Goal: Transaction & Acquisition: Download file/media

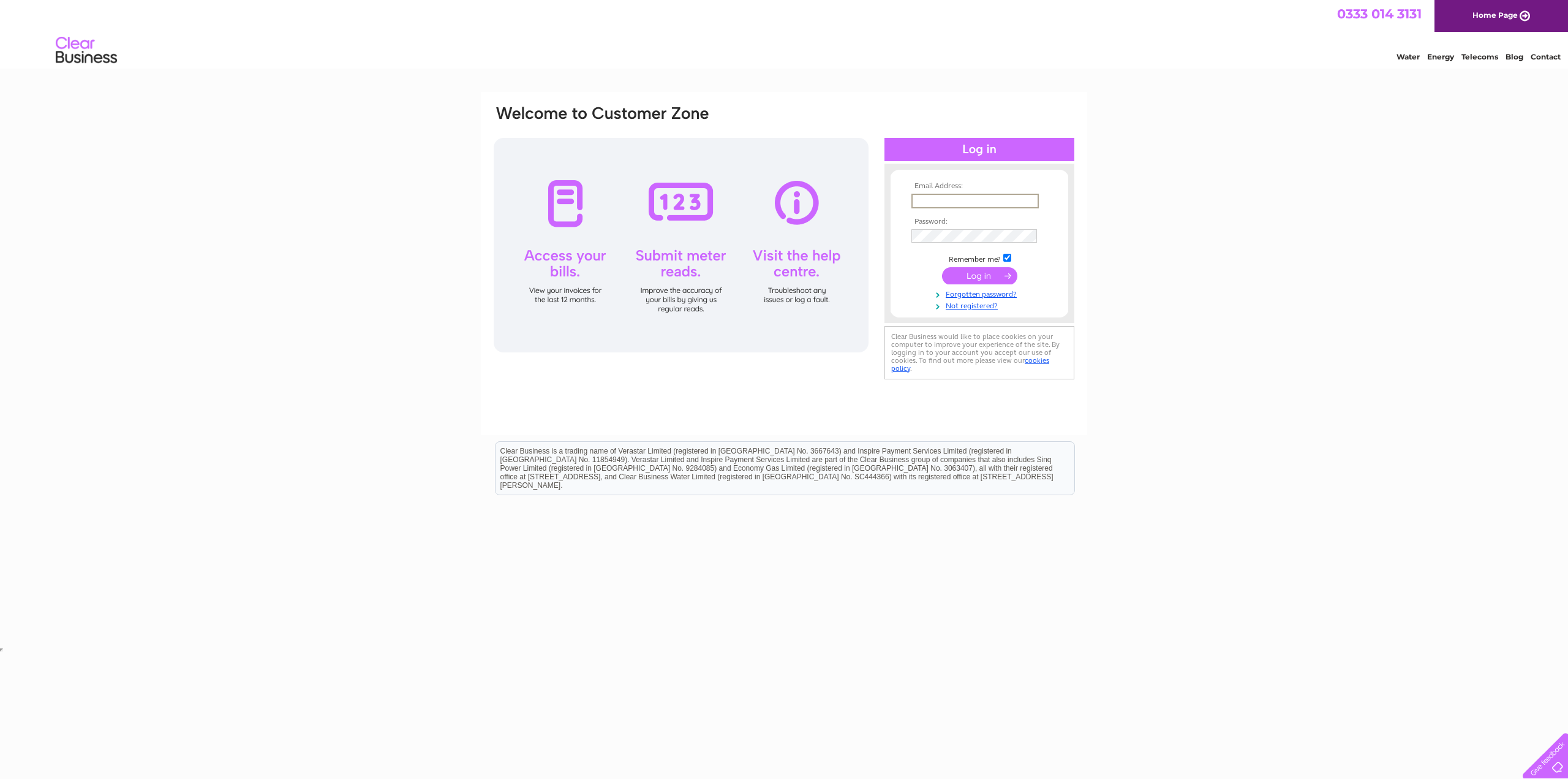
click at [967, 204] on input "text" at bounding box center [975, 200] width 128 height 14
type input "5"
click at [942, 267] on input "submit" at bounding box center [979, 276] width 75 height 17
type input "811985"
click at [942, 293] on input "submit" at bounding box center [979, 301] width 75 height 17
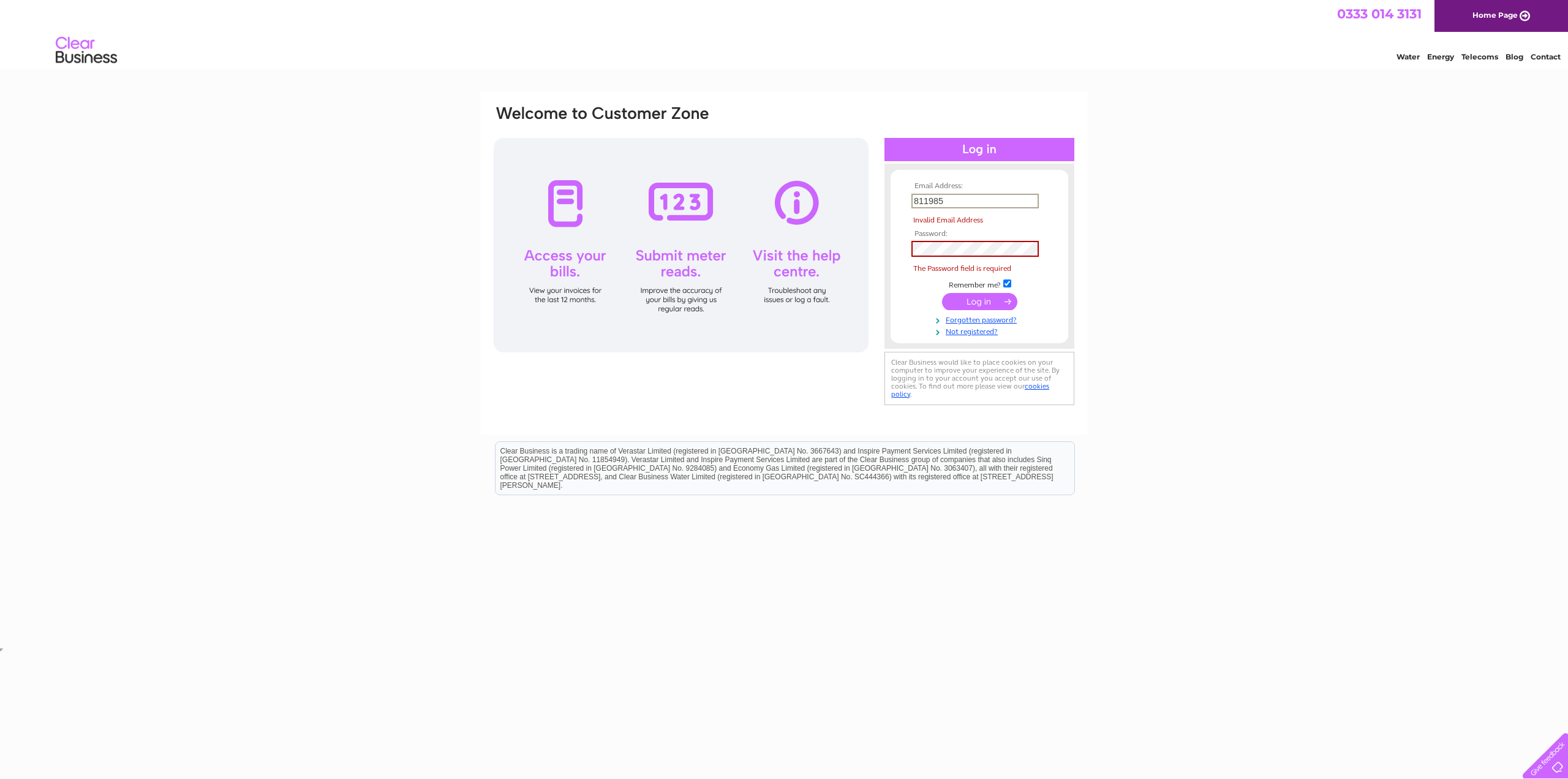
drag, startPoint x: 985, startPoint y: 200, endPoint x: 726, endPoint y: 186, distance: 259.4
click at [1506, 61] on div "Email Address: 811985 Invalid Email Address Password: The Password field is req…" at bounding box center [1515, 54] width 18 height 12
click at [942, 293] on input "submit" at bounding box center [979, 301] width 75 height 17
type input "info@lavenderblueglasgow.co.uk"
click at [990, 273] on input "submit" at bounding box center [979, 275] width 75 height 17
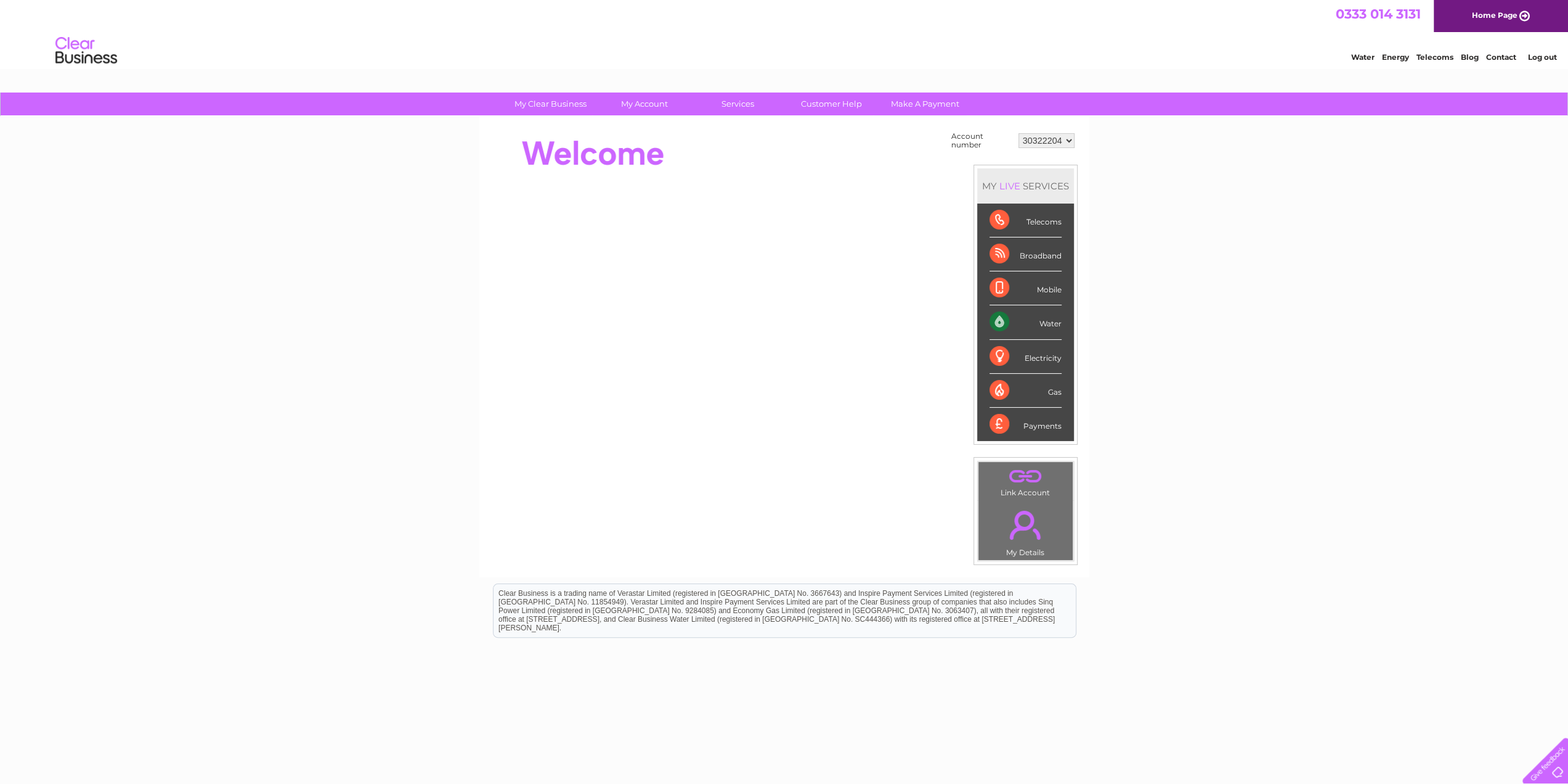
click at [1046, 326] on div "Water" at bounding box center [1025, 321] width 72 height 34
click at [1047, 325] on div "Water" at bounding box center [1025, 321] width 72 height 34
click at [1049, 325] on div "Water" at bounding box center [1025, 321] width 72 height 34
click at [669, 125] on link "Bills and Payments" at bounding box center [649, 129] width 102 height 25
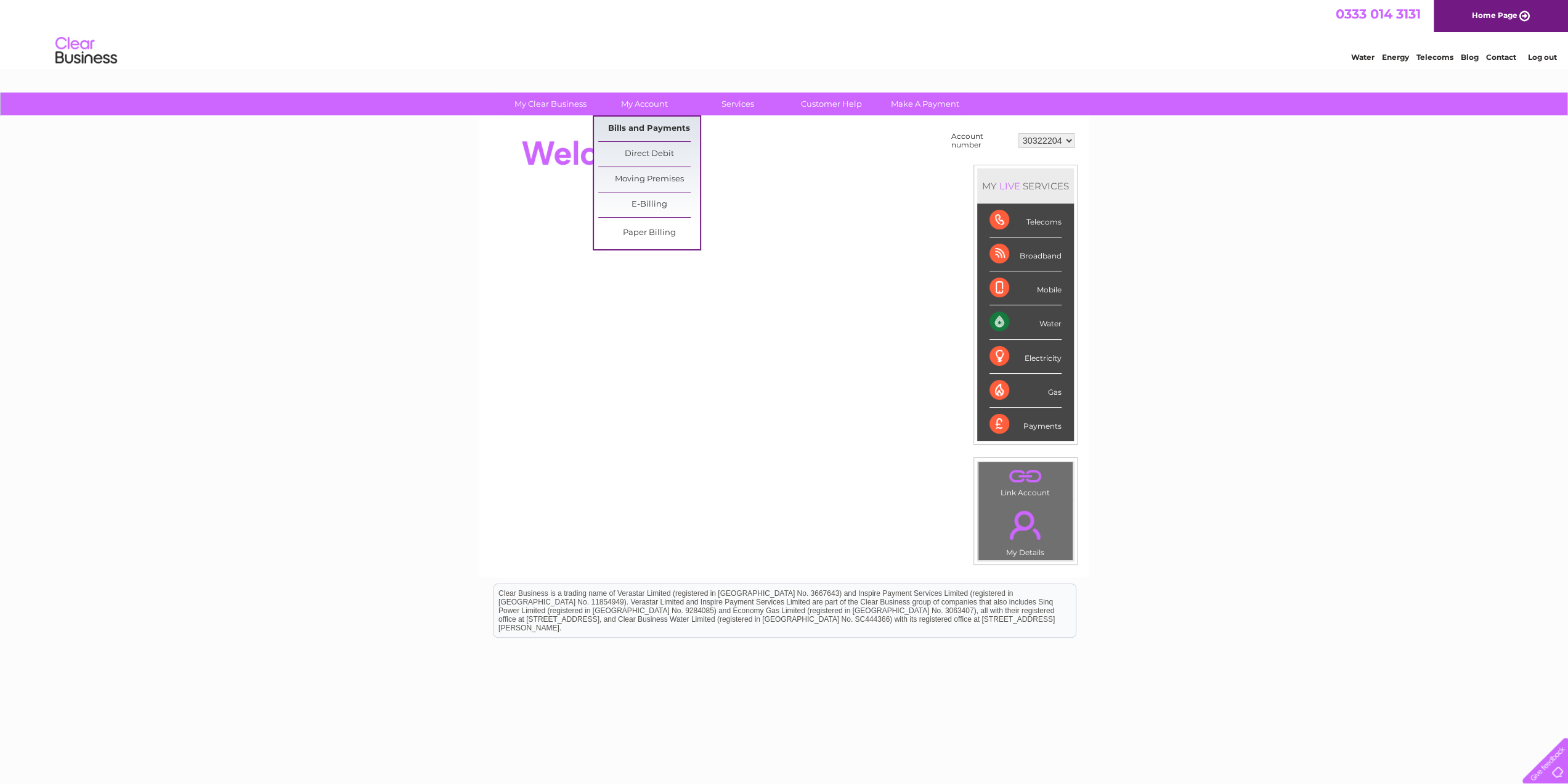
click at [652, 126] on link "Bills and Payments" at bounding box center [649, 129] width 102 height 25
click at [657, 125] on link "Bills and Payments" at bounding box center [649, 129] width 102 height 25
drag, startPoint x: 1020, startPoint y: 132, endPoint x: 1034, endPoint y: 138, distance: 15.2
click at [1030, 136] on td "30322204" at bounding box center [1046, 140] width 62 height 23
click at [1052, 143] on select "30322204" at bounding box center [1046, 140] width 56 height 14
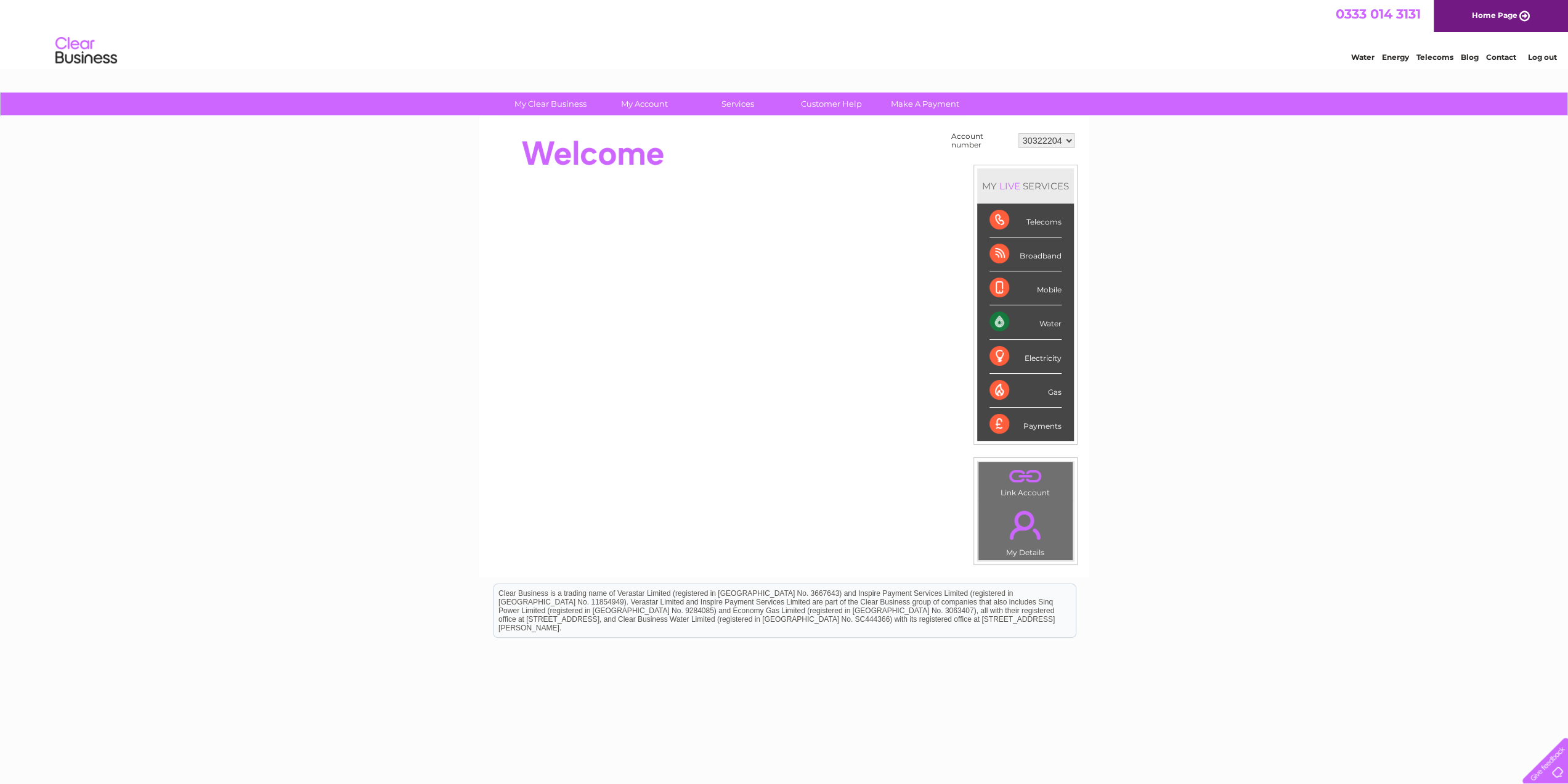
click at [1059, 141] on select "30322204" at bounding box center [1046, 140] width 56 height 14
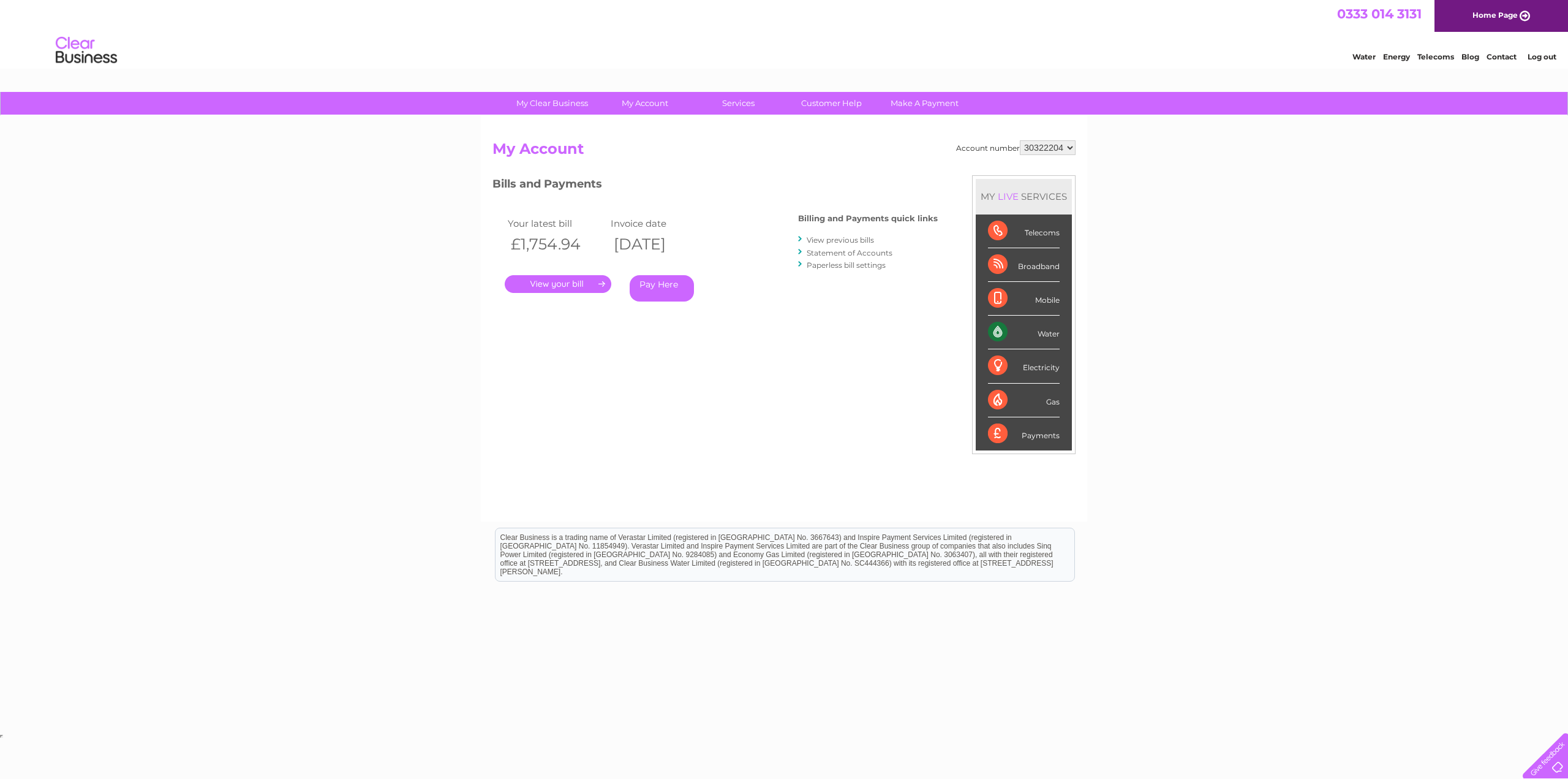
click at [560, 284] on link "." at bounding box center [559, 284] width 107 height 18
click at [557, 274] on div ". Pay Here" at bounding box center [627, 265] width 245 height 18
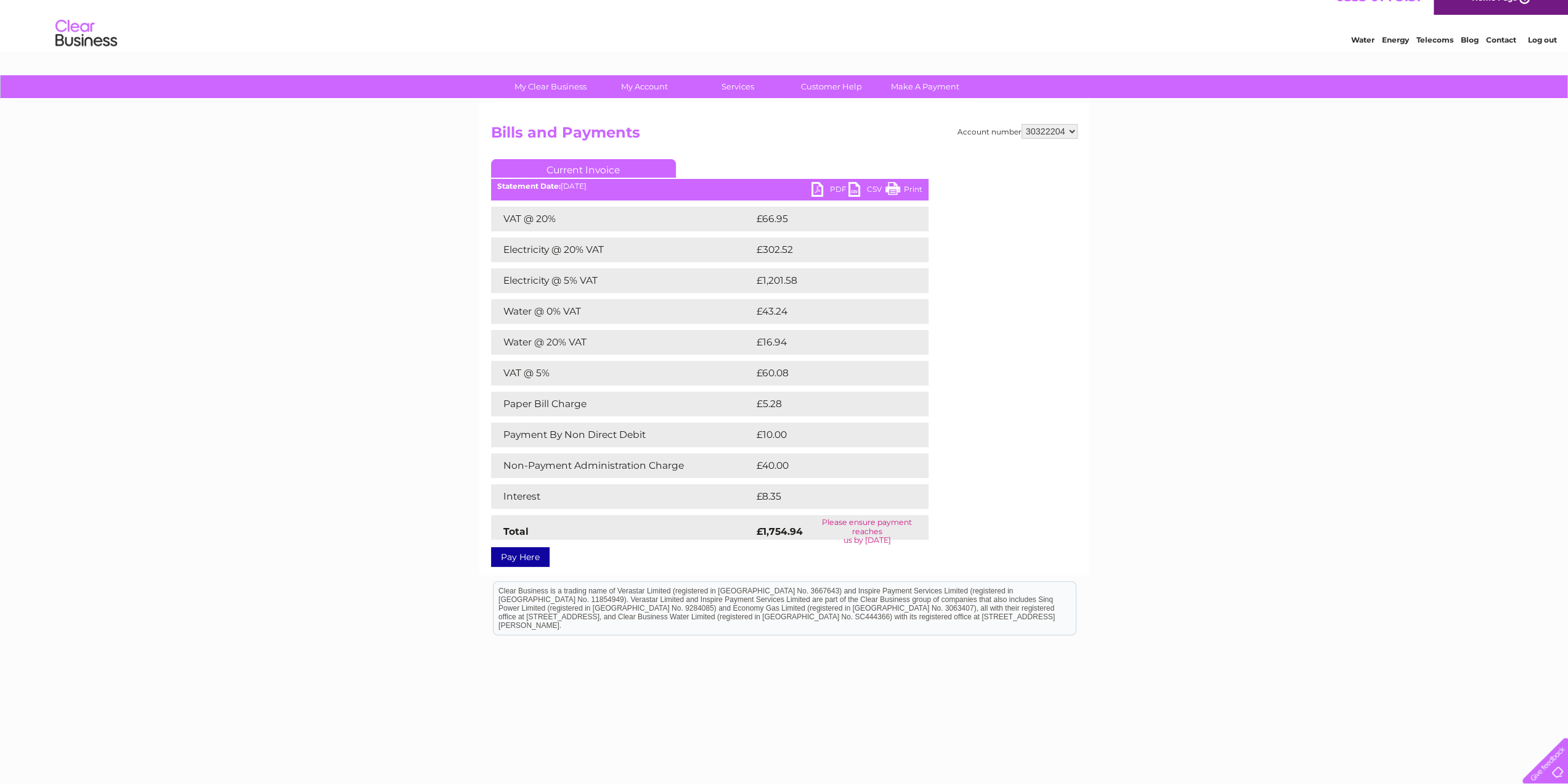
scroll to position [27, 0]
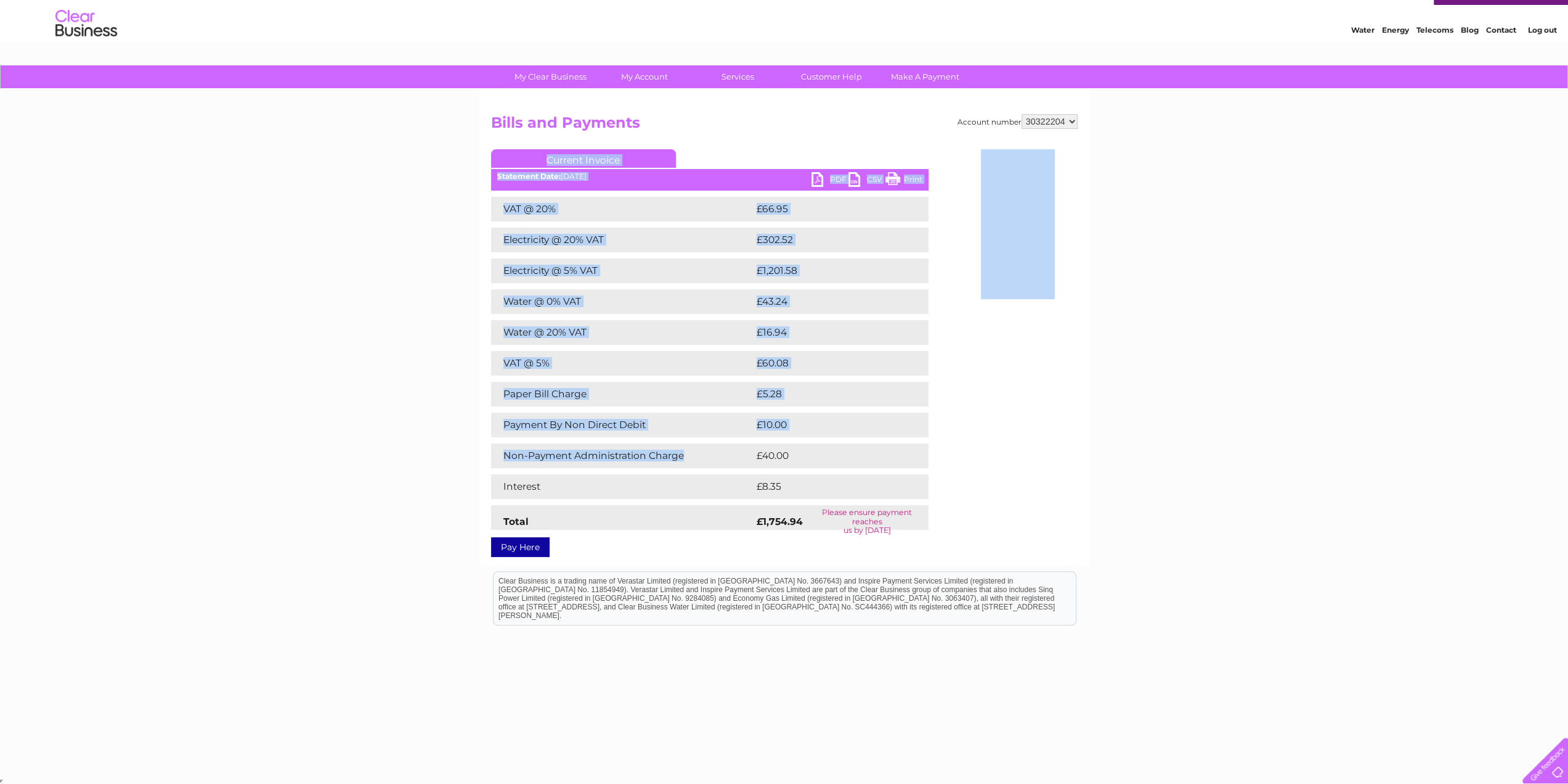
drag, startPoint x: 955, startPoint y: 535, endPoint x: 711, endPoint y: 465, distance: 253.8
click at [711, 465] on div "Account number 30322204 Bills and Payments Current Invoice PDF CSV Print Total" at bounding box center [784, 333] width 587 height 439
click at [1134, 498] on div "My Clear Business Login Details My Details My Preferences Link Account My Accou…" at bounding box center [784, 420] width 1568 height 710
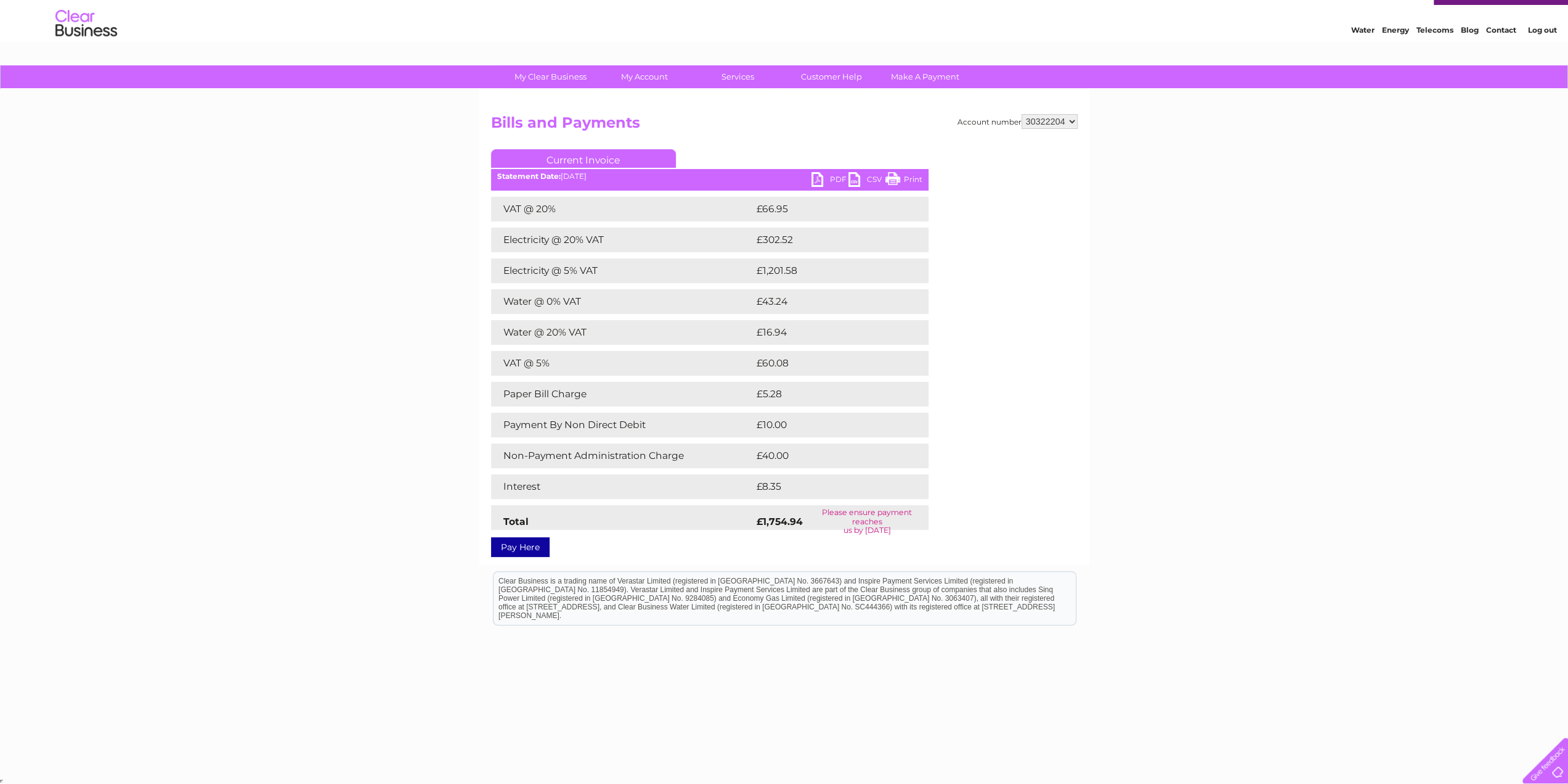
click at [356, 283] on div "My Clear Business Login Details My Details My Preferences Link Account My Accou…" at bounding box center [784, 420] width 1568 height 710
drag, startPoint x: 924, startPoint y: 535, endPoint x: 832, endPoint y: 495, distance: 100.3
click at [829, 500] on div "Current Invoice PDF CSV Print Statement Date: 02/09/2025" at bounding box center [710, 351] width 437 height 403
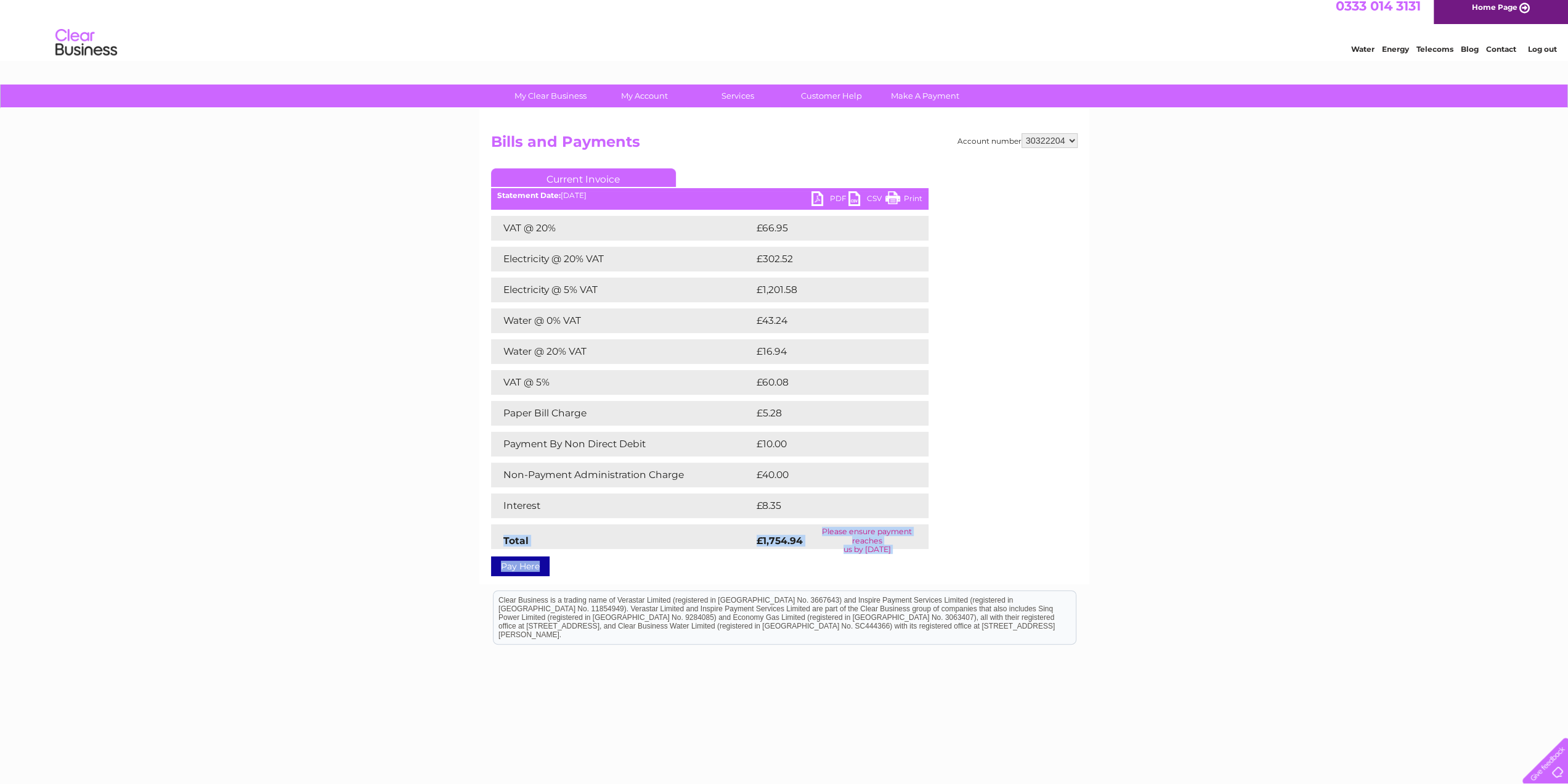
scroll to position [0, 0]
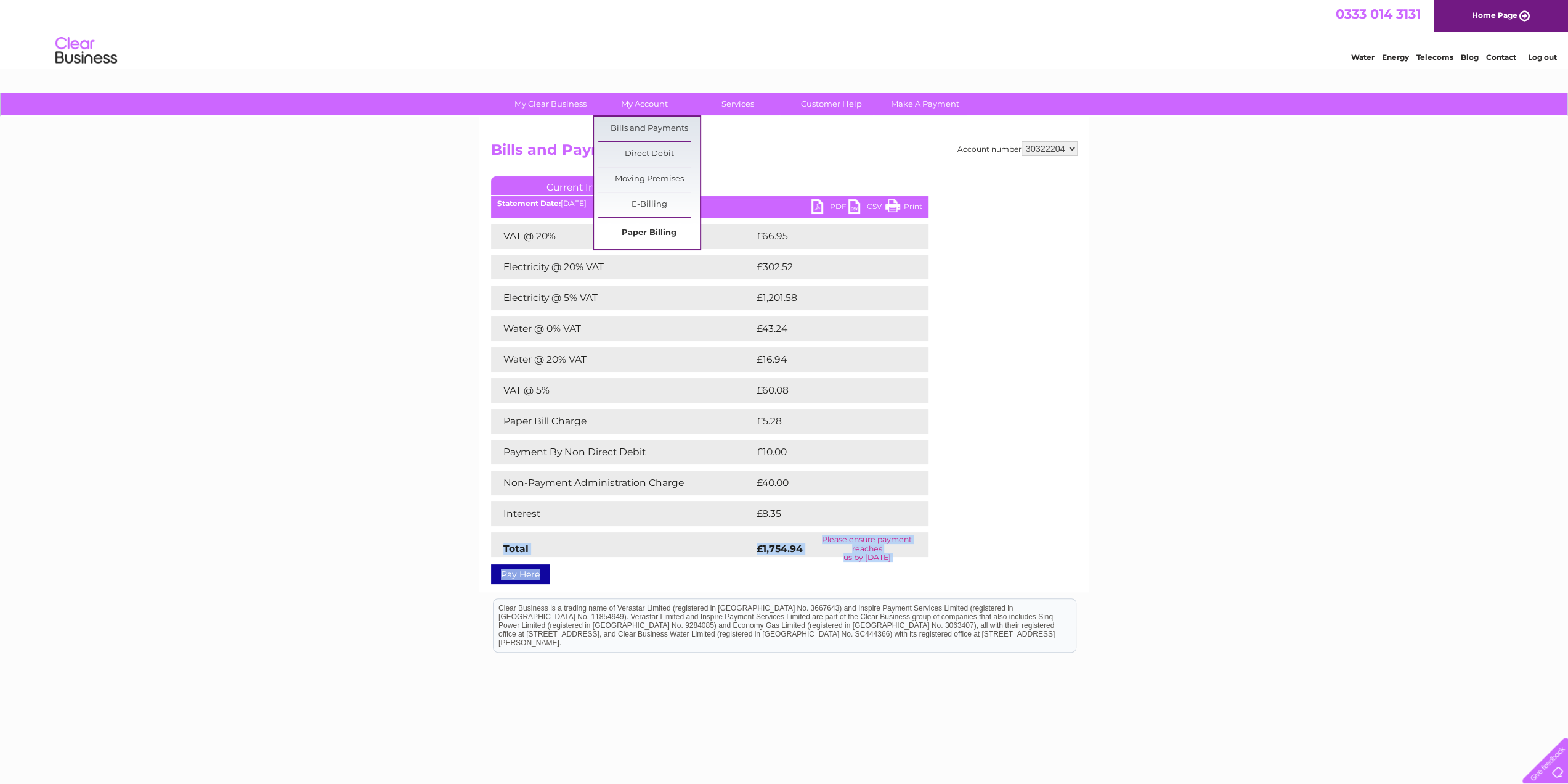
click at [664, 232] on link "Paper Billing" at bounding box center [649, 233] width 102 height 25
click at [641, 226] on link "Paper Billing" at bounding box center [649, 233] width 102 height 25
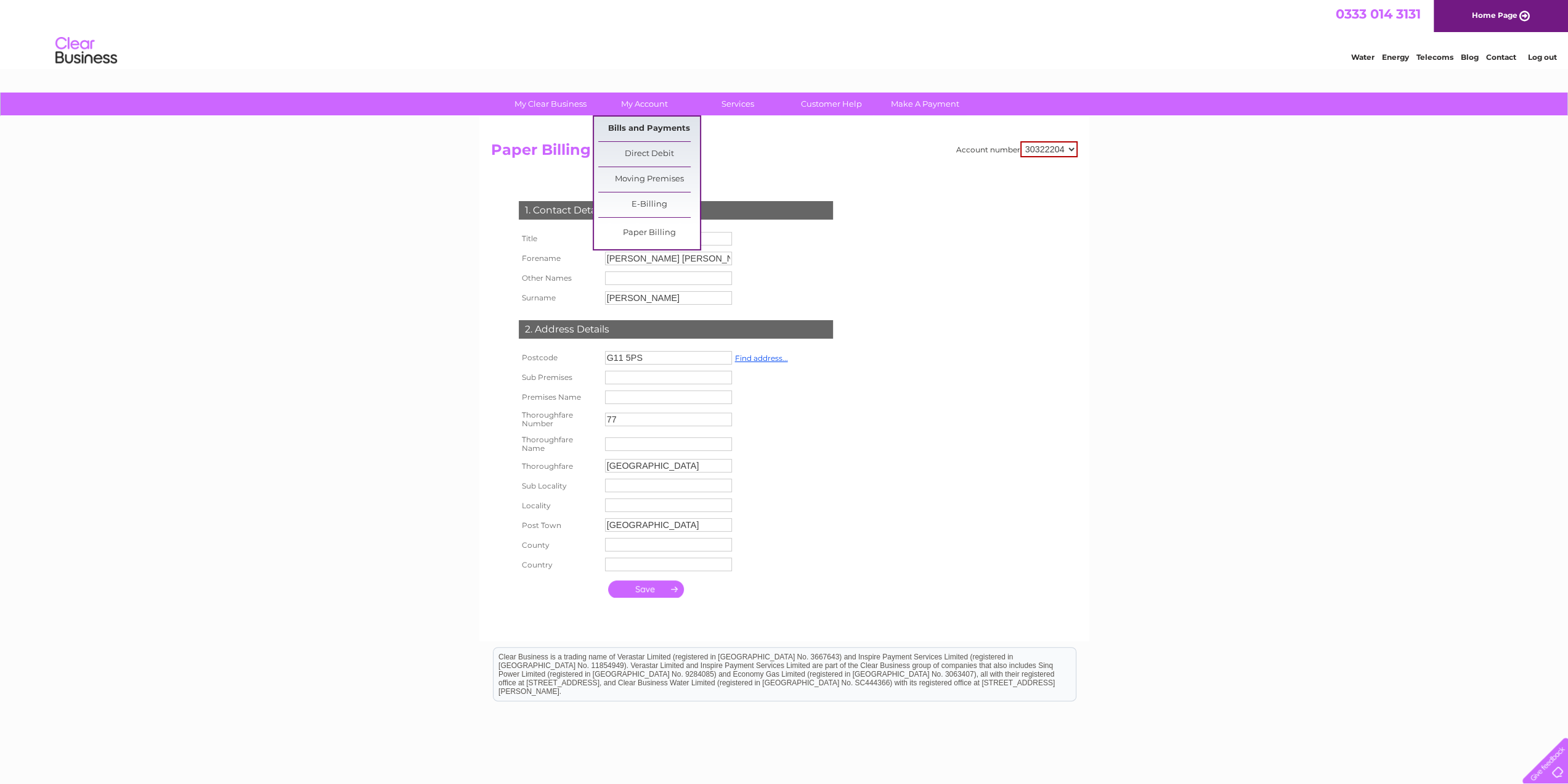
click at [658, 130] on link "Bills and Payments" at bounding box center [649, 129] width 102 height 25
click at [649, 125] on link "Bills and Payments" at bounding box center [649, 129] width 102 height 25
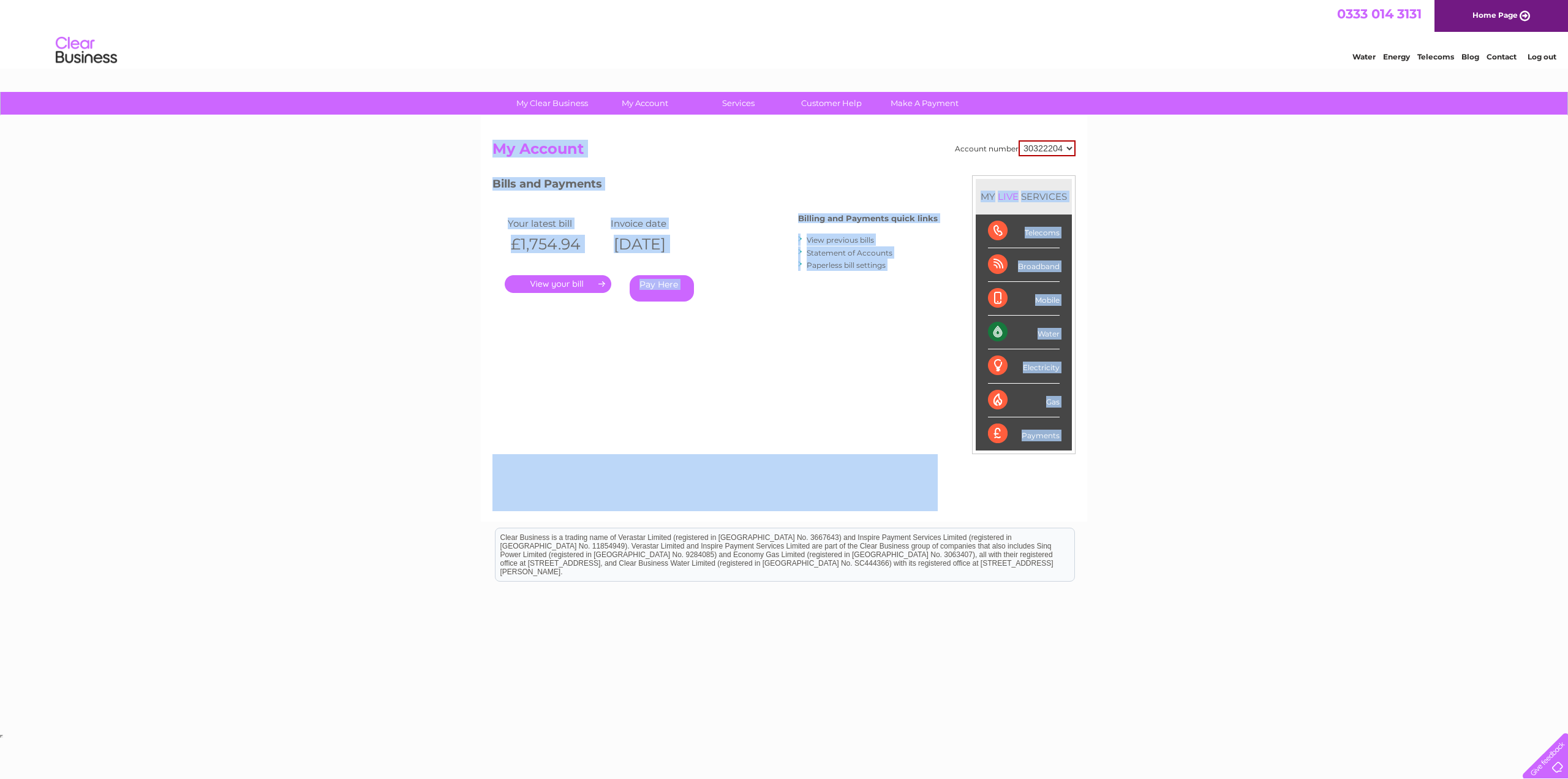
drag, startPoint x: 1105, startPoint y: 502, endPoint x: 488, endPoint y: 139, distance: 715.9
click at [489, 134] on div "My Clear Business Login Details My Details My Preferences Link Account My Accou…" at bounding box center [784, 411] width 1568 height 639
click at [460, 220] on div "My Clear Business Login Details My Details My Preferences Link Account My Accou…" at bounding box center [784, 411] width 1568 height 639
click at [683, 388] on div "Account number 30322204 My Account MY LIVE SERVICES Telecoms Broadband Mobile W…" at bounding box center [784, 324] width 583 height 369
click at [754, 301] on div "Your latest bill Invoice date £1,754.94 02/09/2025 . Pay Here" at bounding box center [627, 261] width 270 height 116
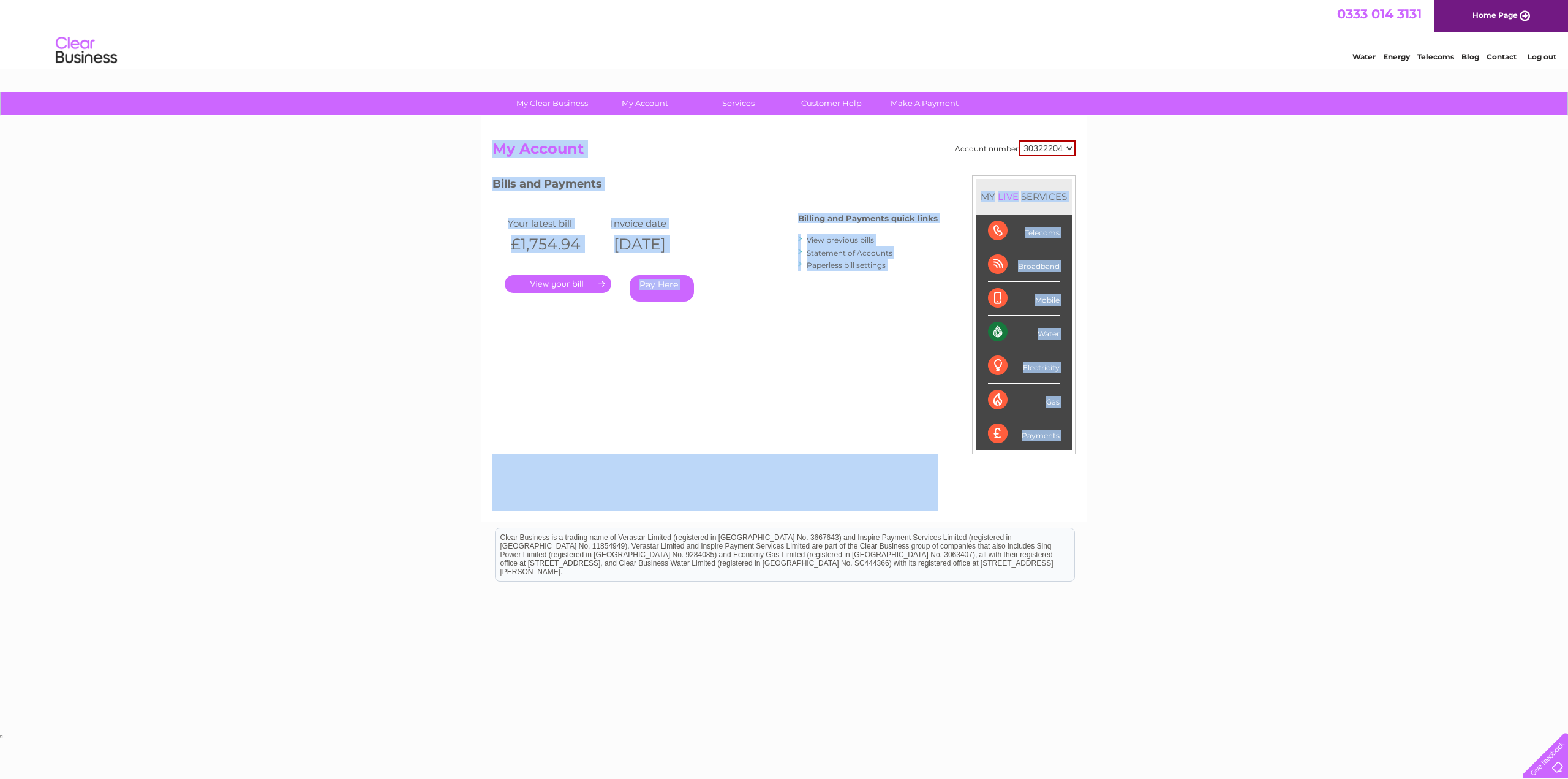
click at [710, 227] on td "Invoice date" at bounding box center [659, 223] width 103 height 16
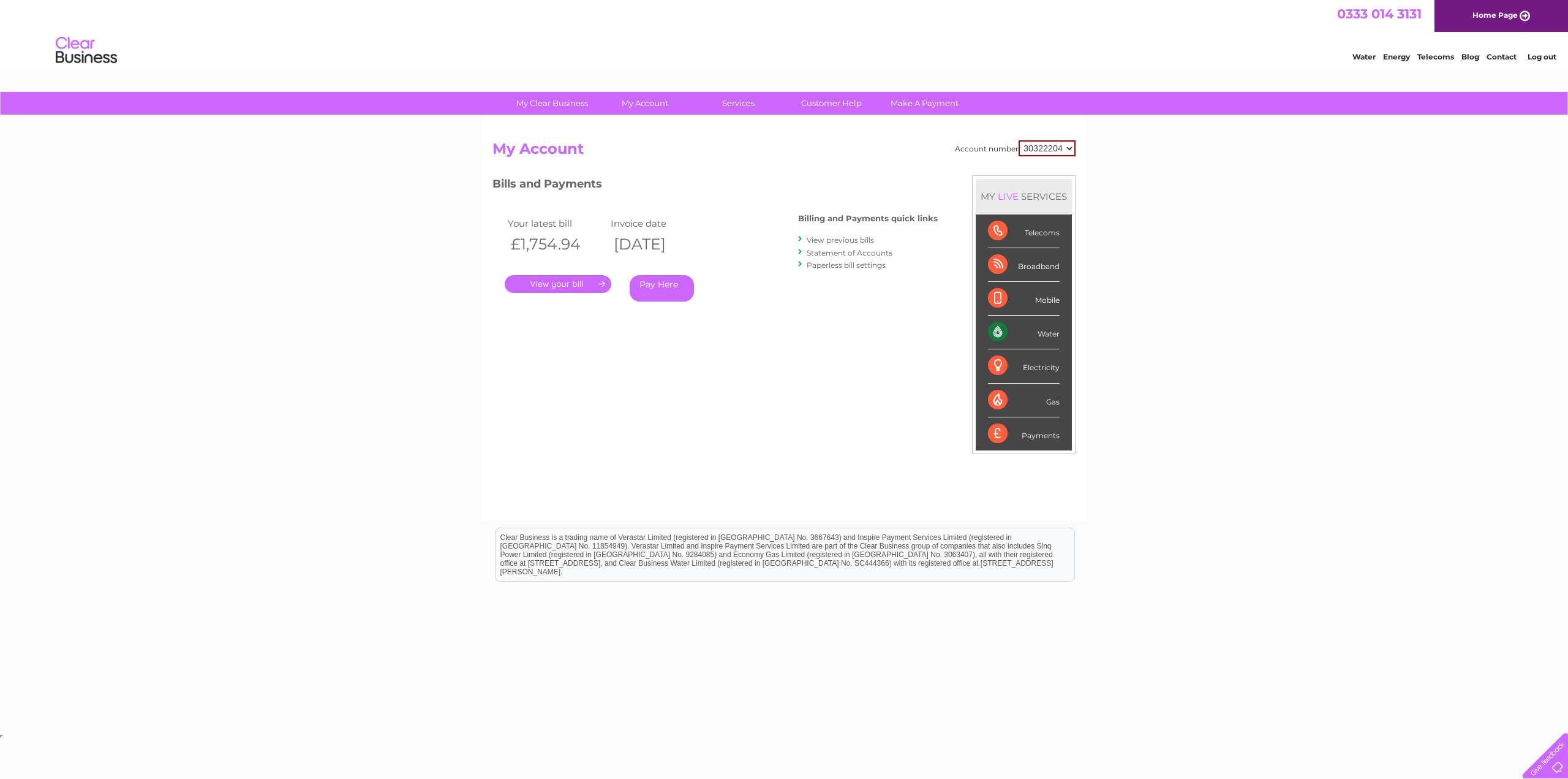
click at [603, 212] on div "Your latest bill Invoice date £1,754.94 02/09/2025 . Pay Here" at bounding box center [627, 261] width 270 height 116
drag, startPoint x: 506, startPoint y: 157, endPoint x: 469, endPoint y: 156, distance: 37.0
click at [469, 156] on div "My Clear Business Login Details My Details My Preferences Link Account My Accou…" at bounding box center [784, 411] width 1568 height 639
click at [522, 403] on div "Account number 30322204 My Account MY LIVE SERVICES Telecoms Broadband Mobile W…" at bounding box center [784, 324] width 583 height 369
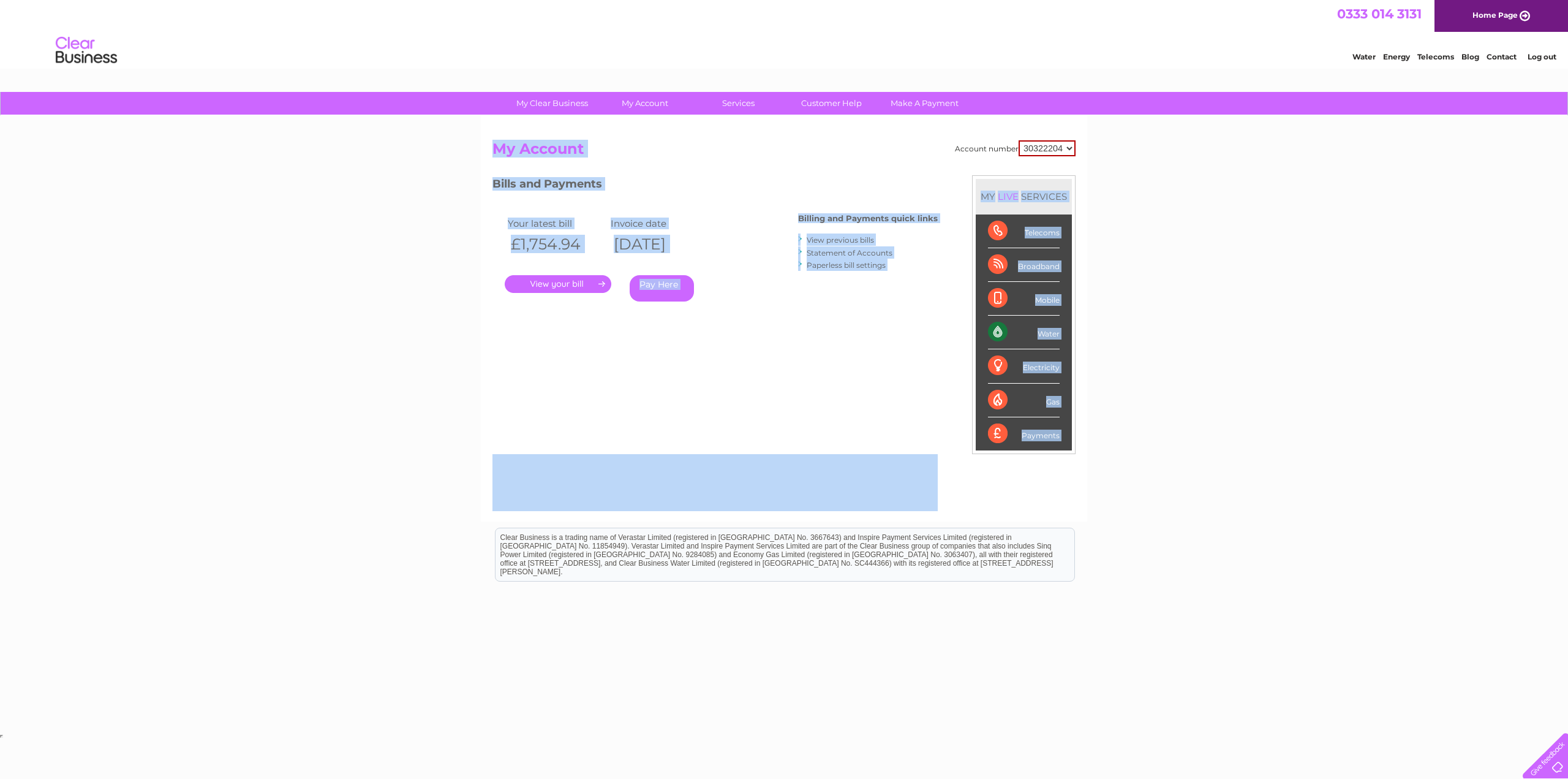
drag, startPoint x: 477, startPoint y: 145, endPoint x: 1225, endPoint y: 482, distance: 820.4
click at [1228, 471] on div "My Clear Business Login Details My Details My Preferences Link Account My Accou…" at bounding box center [784, 411] width 1568 height 639
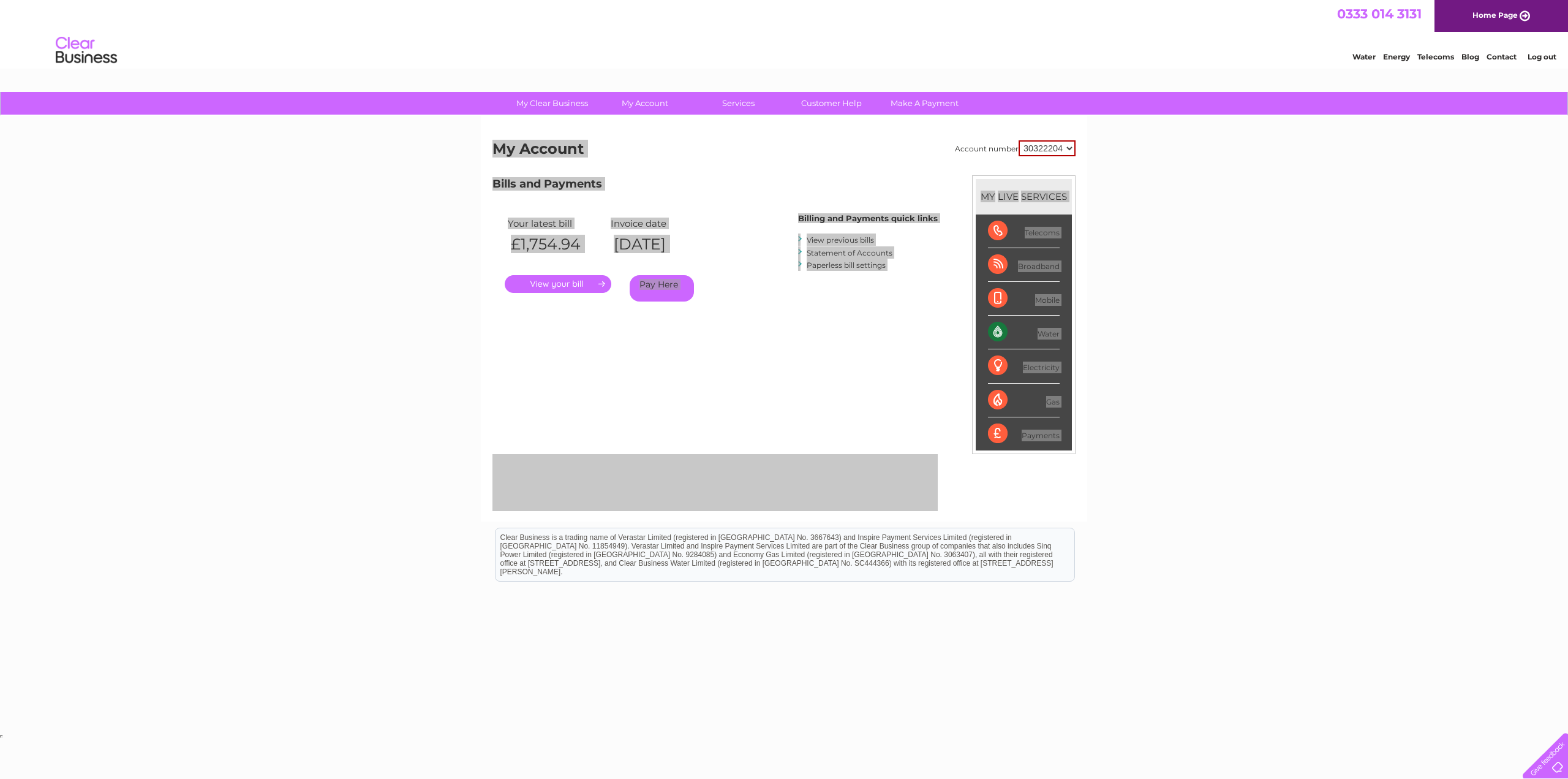
click at [1147, 536] on html "Clear Business is a trading name of Verastar Limited (registered in [GEOGRAPHIC…" at bounding box center [784, 561] width 1568 height 78
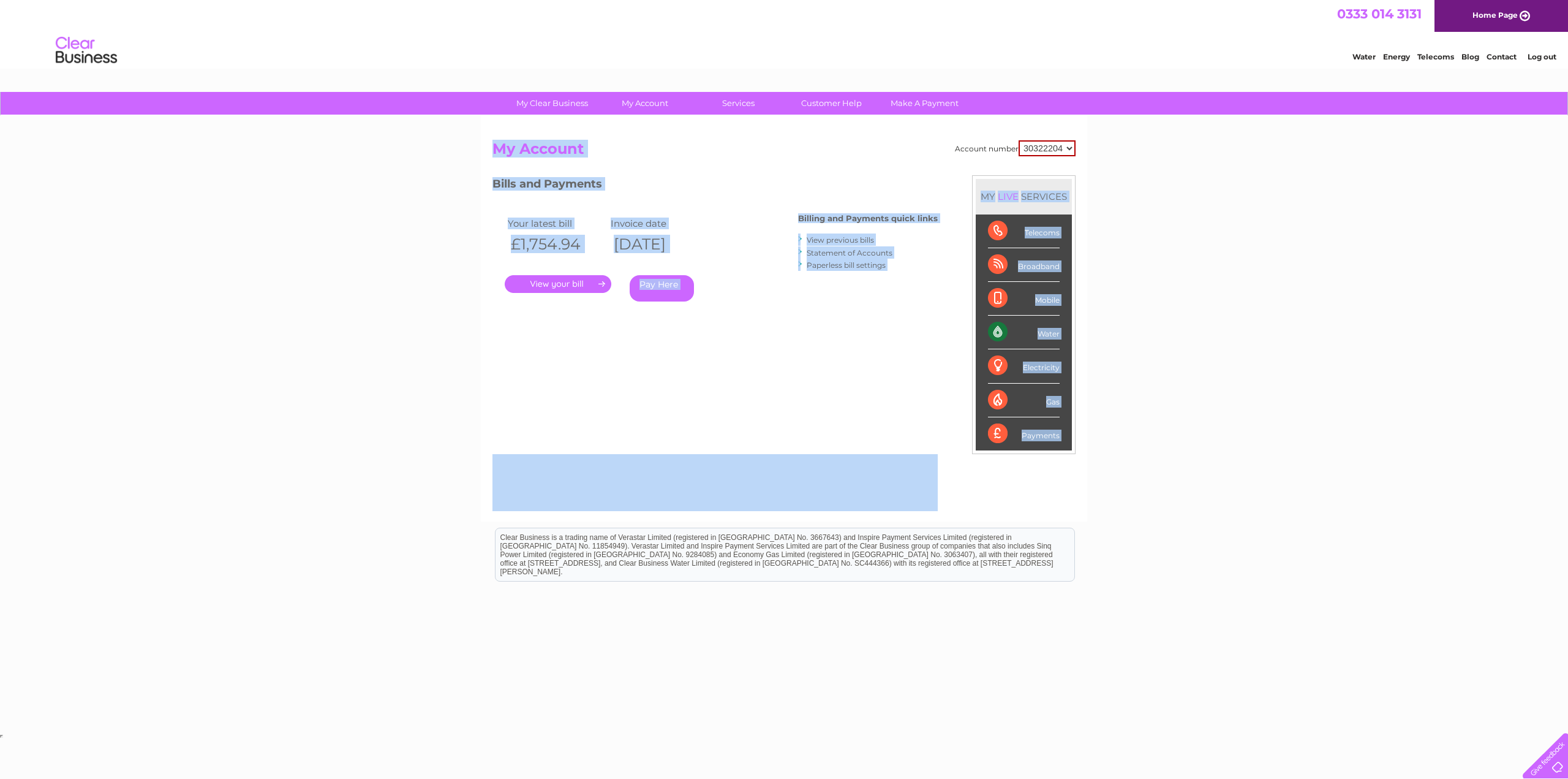
click at [563, 325] on div "Bills and Payments Billing and Payments quick links View previous bills Stateme…" at bounding box center [715, 256] width 445 height 162
drag, startPoint x: 405, startPoint y: 236, endPoint x: 412, endPoint y: 215, distance: 22.1
click at [405, 236] on div "My Clear Business Login Details My Details My Preferences Link Account My Accou…" at bounding box center [784, 411] width 1568 height 639
click at [437, 169] on div "My Clear Business Login Details My Details My Preferences Link Account My Accou…" at bounding box center [784, 411] width 1568 height 639
click at [693, 161] on h2 "My Account" at bounding box center [784, 152] width 583 height 23
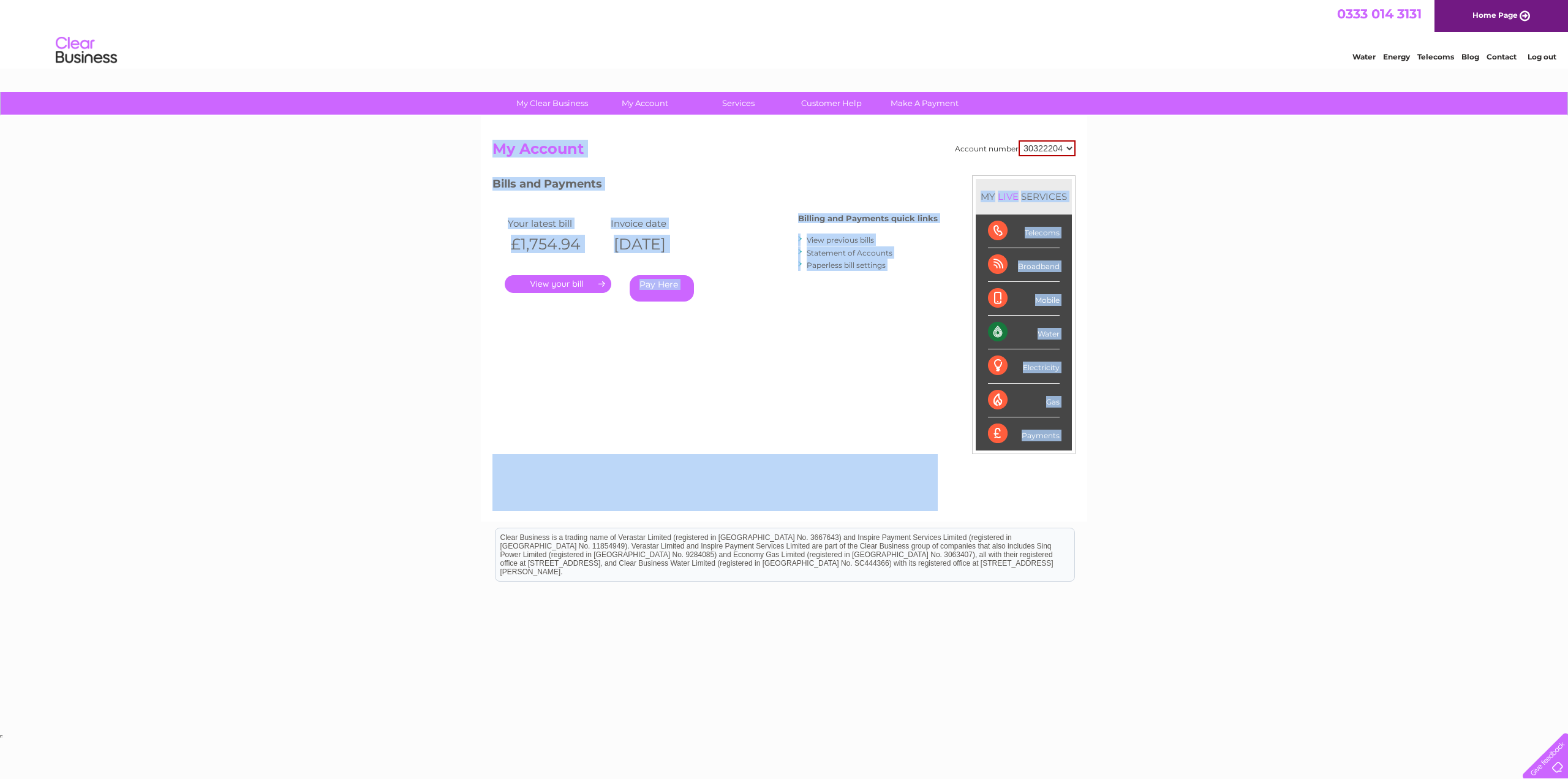
drag, startPoint x: 497, startPoint y: 149, endPoint x: 1096, endPoint y: 510, distance: 699.4
click at [1089, 506] on div "My Clear Business Login Details My Details My Preferences Link Account My Accou…" at bounding box center [784, 411] width 1568 height 639
click at [1163, 515] on div "My Clear Business Login Details My Details My Preferences Link Account My Accou…" at bounding box center [784, 411] width 1568 height 639
click at [669, 323] on div "Bills and Payments Billing and Payments quick links View previous bills Stateme…" at bounding box center [715, 256] width 445 height 162
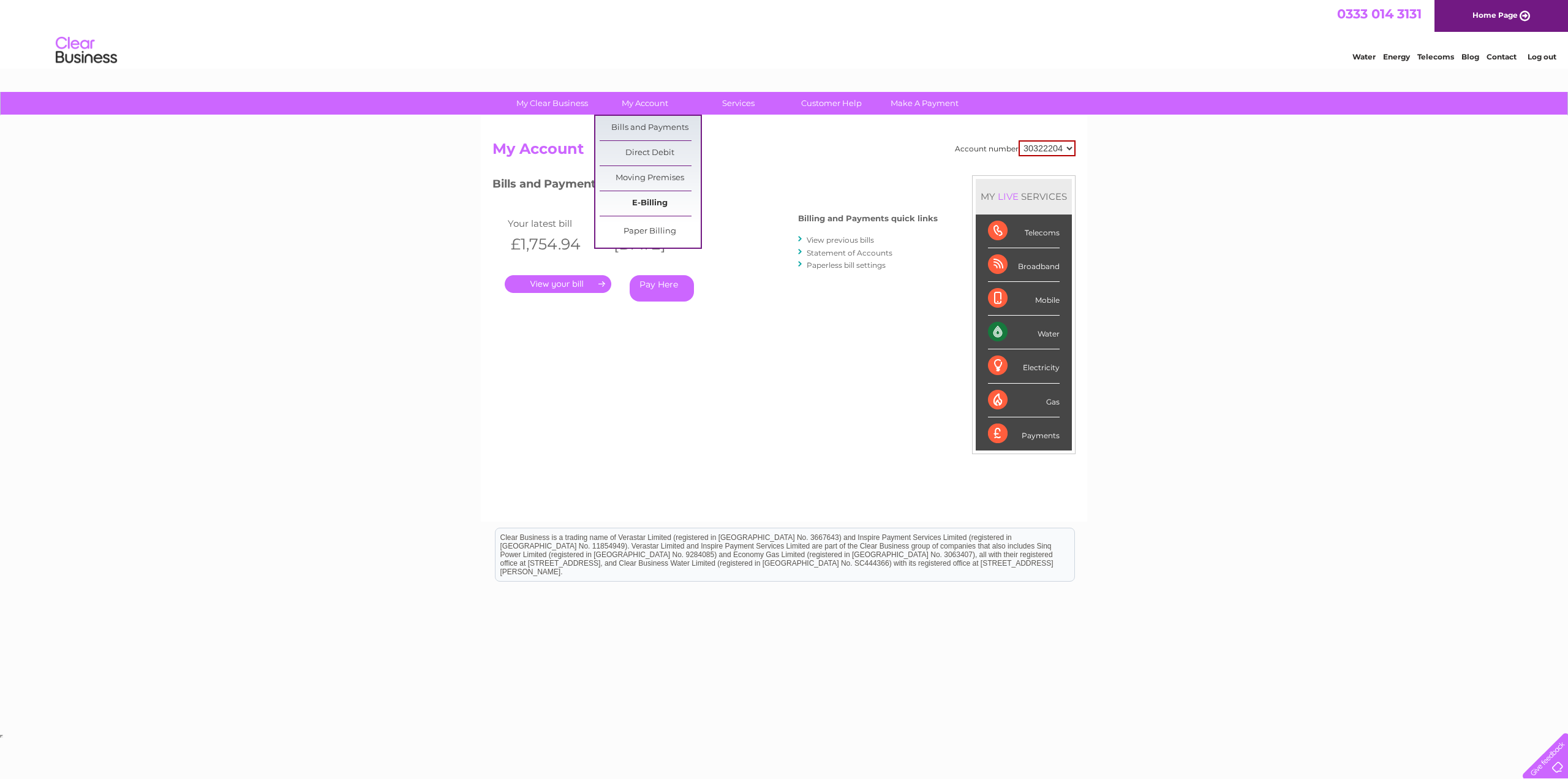
click at [658, 203] on link "E-Billing" at bounding box center [650, 204] width 101 height 25
click at [648, 201] on link "E-Billing" at bounding box center [650, 204] width 101 height 25
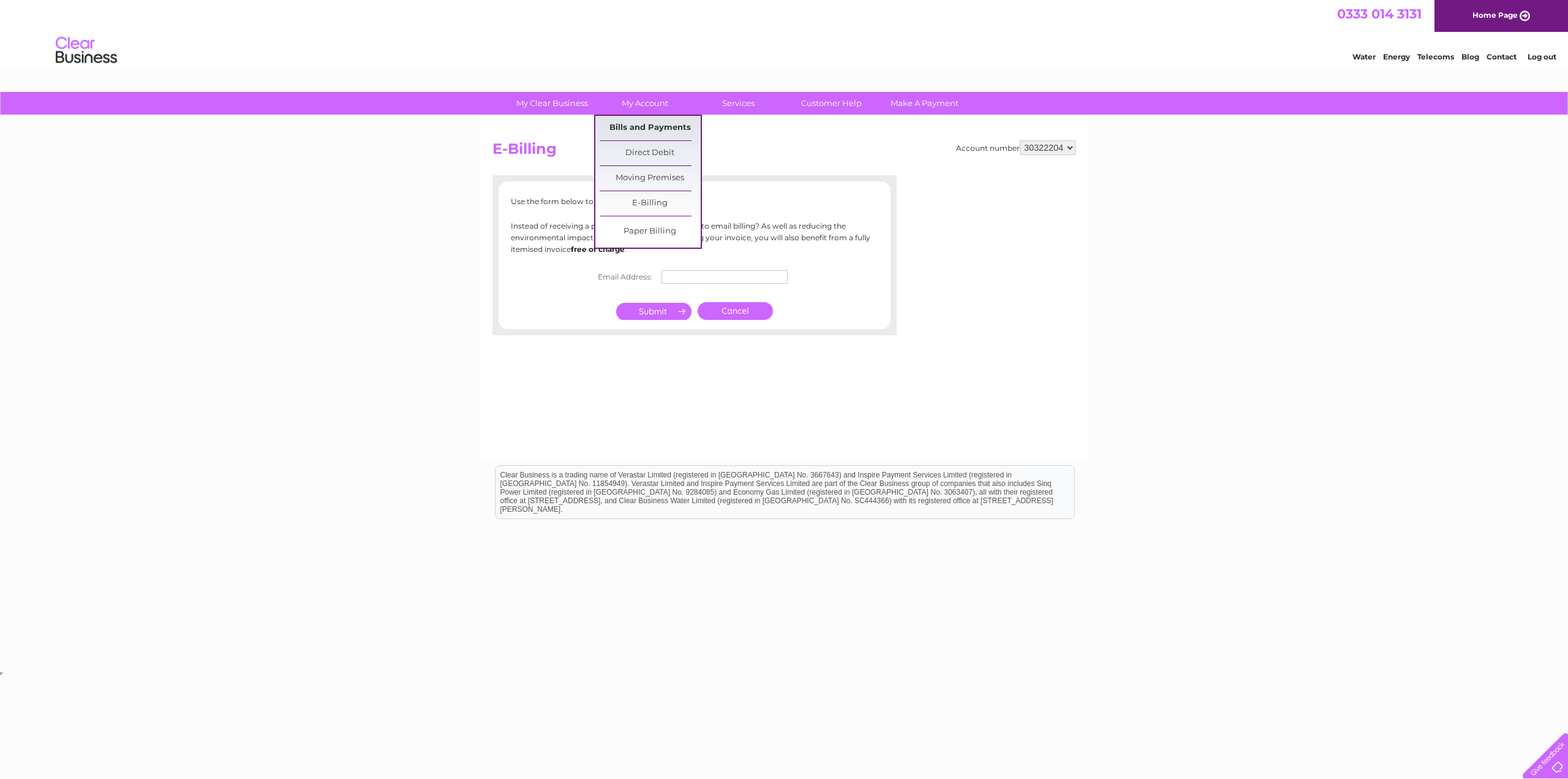
click at [653, 133] on link "Bills and Payments" at bounding box center [650, 128] width 101 height 25
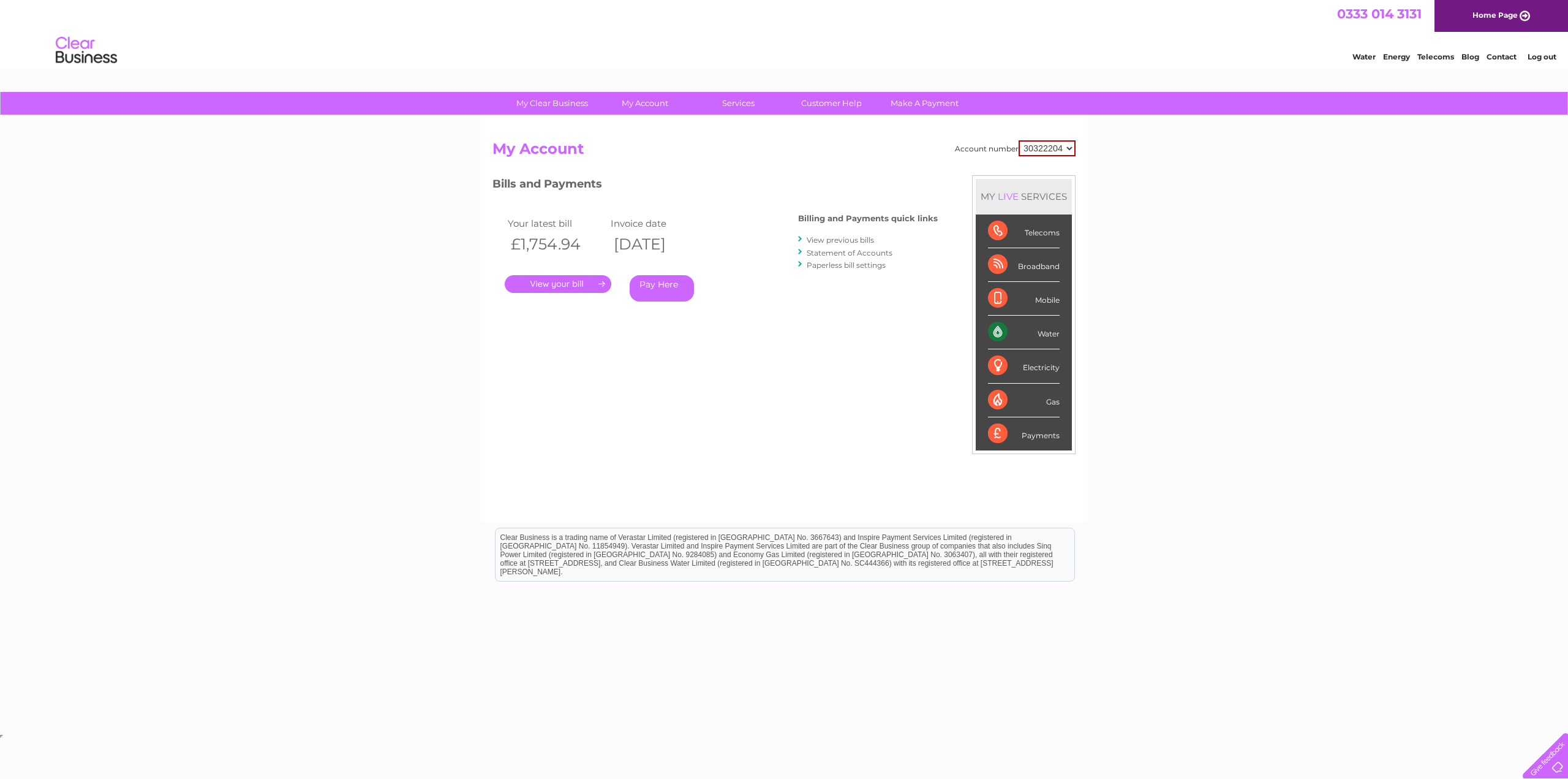
click at [560, 282] on link "." at bounding box center [559, 284] width 107 height 18
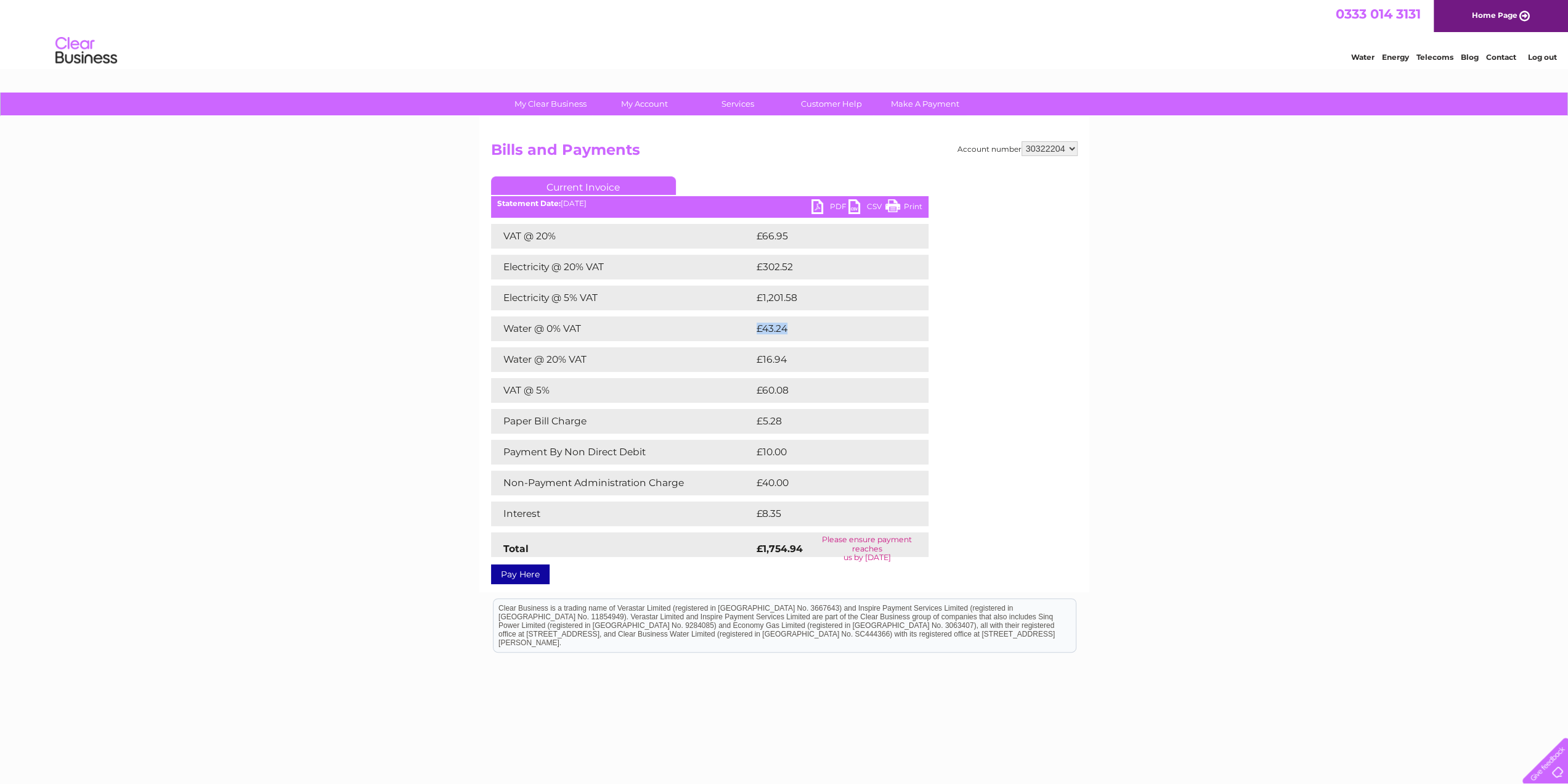
drag, startPoint x: 806, startPoint y: 330, endPoint x: 712, endPoint y: 327, distance: 94.0
click at [712, 327] on tr "Water @ 0% VAT £43.24" at bounding box center [710, 329] width 437 height 25
drag, startPoint x: 768, startPoint y: 365, endPoint x: 822, endPoint y: 367, distance: 54.0
click at [820, 367] on tr "Water @ 20% VAT £16.94" at bounding box center [710, 360] width 437 height 25
drag, startPoint x: 734, startPoint y: 399, endPoint x: 833, endPoint y: 403, distance: 99.1
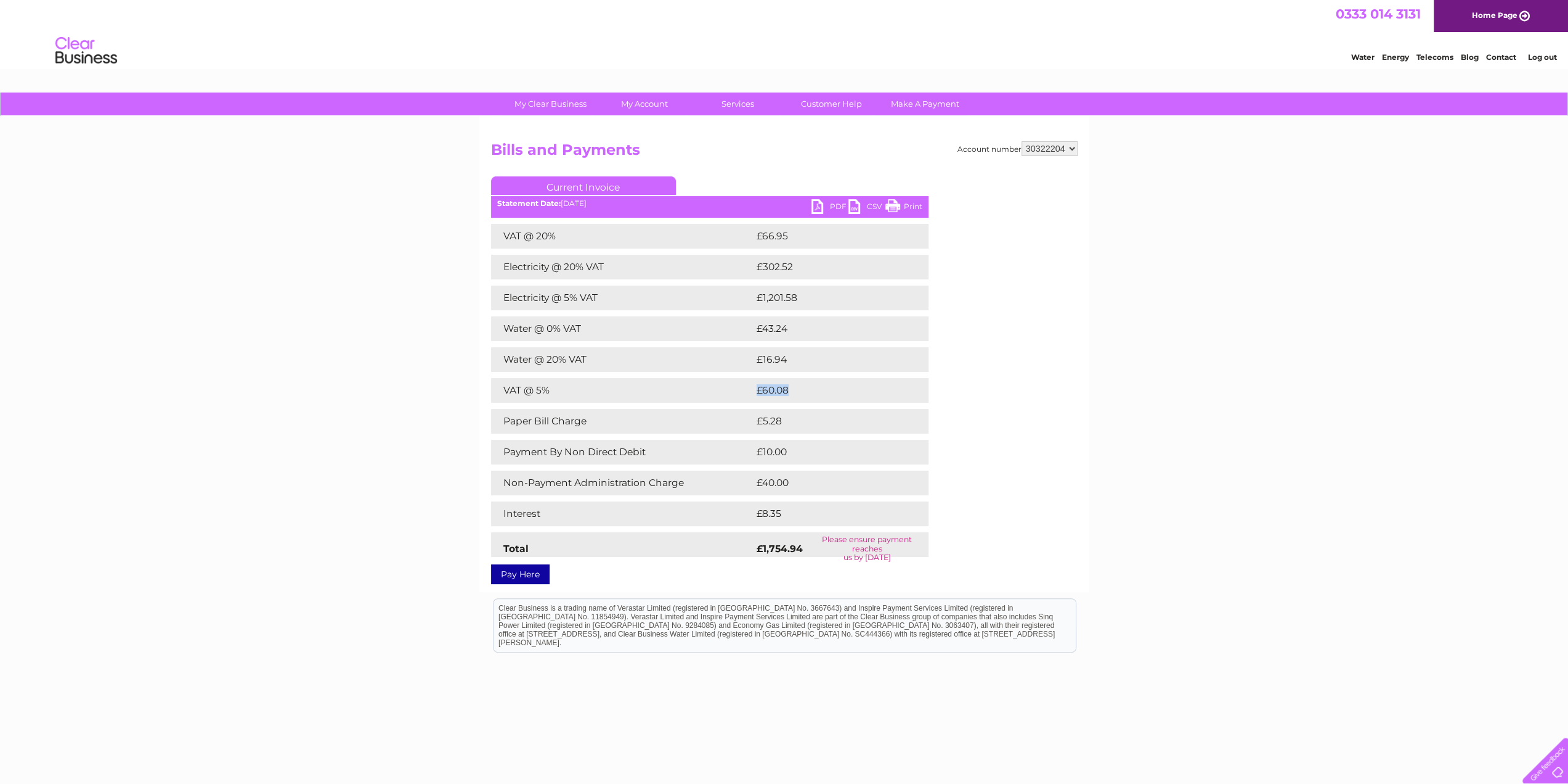
click at [828, 403] on div "VAT @ 20% £66.95 Electricity @ 20% VAT £302.52 Electricity @ 5% VAT £1,201.58 W…" at bounding box center [710, 390] width 437 height 333
click at [739, 450] on td "Payment By Non Direct Debit" at bounding box center [622, 452] width 263 height 25
drag, startPoint x: 665, startPoint y: 423, endPoint x: 853, endPoint y: 439, distance: 188.7
click at [852, 438] on div "VAT @ 20% £66.95 Electricity @ 20% VAT £302.52 Electricity @ 5% VAT £1,201.58 W…" at bounding box center [710, 390] width 437 height 333
click at [813, 462] on td "£10.00" at bounding box center [829, 452] width 150 height 25
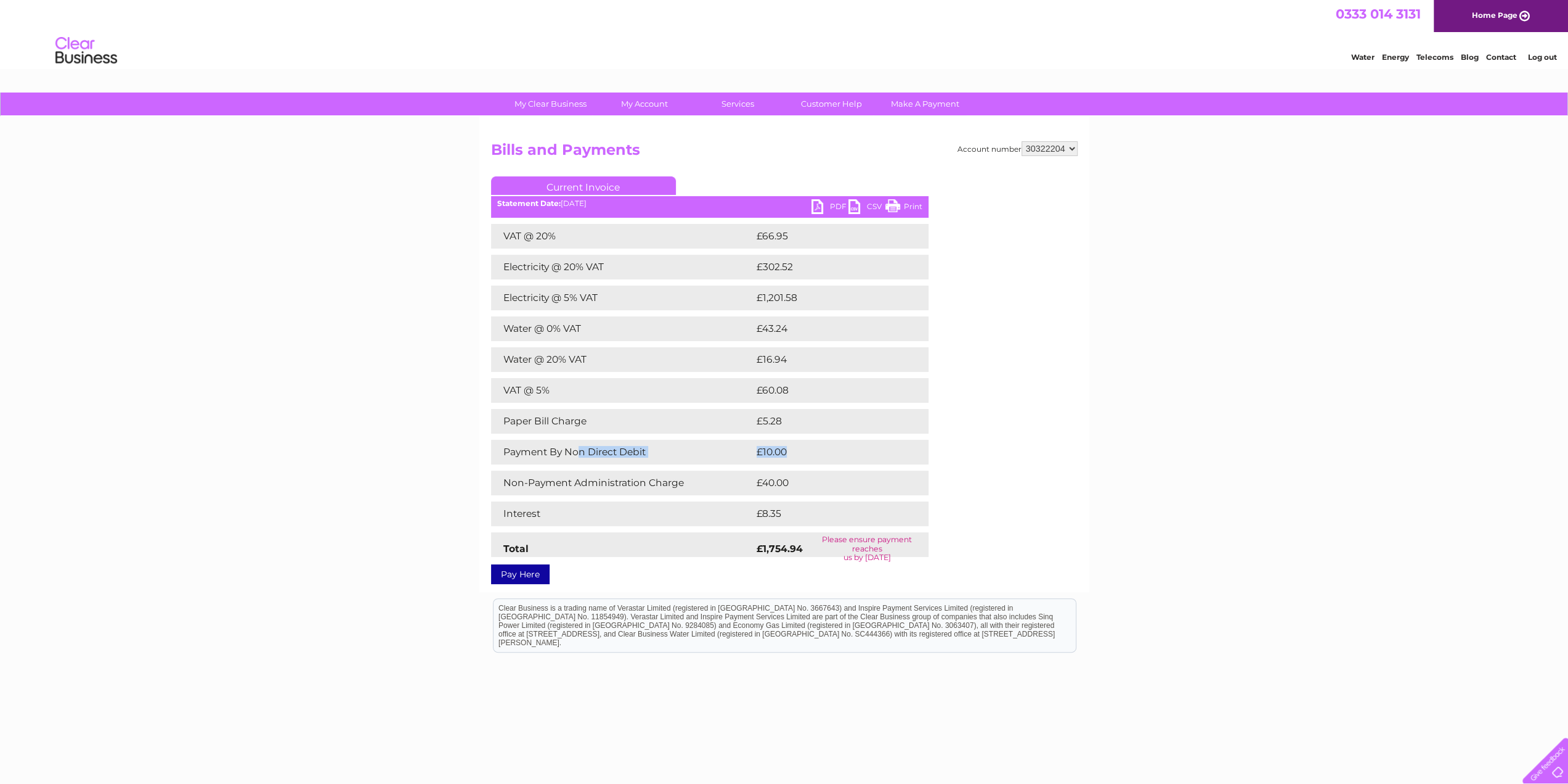
drag, startPoint x: 577, startPoint y: 449, endPoint x: 878, endPoint y: 462, distance: 301.3
click at [878, 462] on tr "Payment By Non Direct Debit £10.00" at bounding box center [710, 452] width 437 height 25
click at [1062, 480] on div "Account number 30322204 Bills and Payments Current Invoice PDF CSV Print Total" at bounding box center [784, 360] width 587 height 439
drag, startPoint x: 713, startPoint y: 485, endPoint x: 875, endPoint y: 492, distance: 162.2
click at [875, 492] on tr "Non-Payment Administration Charge £40.00" at bounding box center [710, 483] width 437 height 25
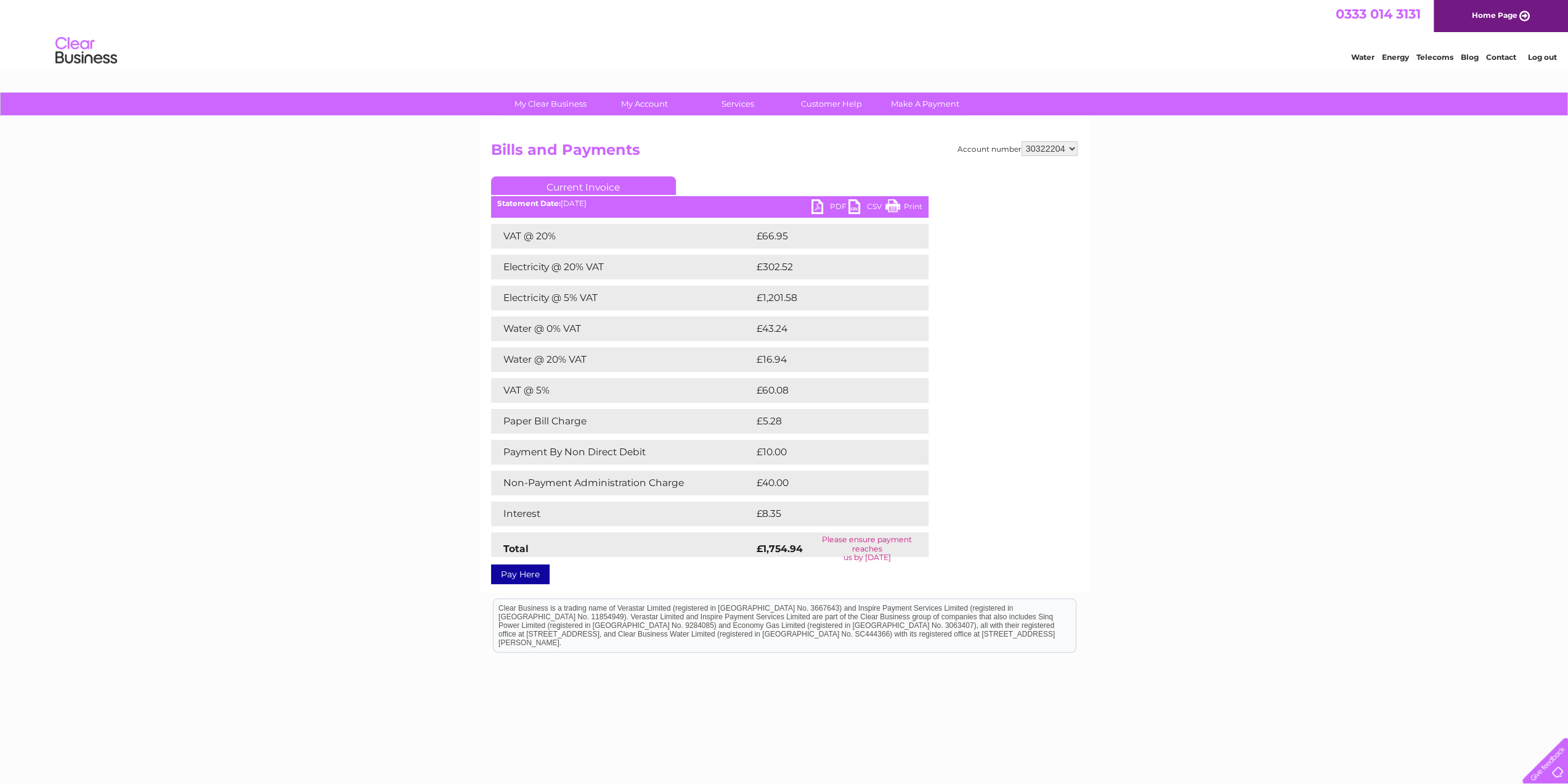
click at [1101, 488] on div "My Clear Business Login Details My Details My Preferences Link Account My Accou…" at bounding box center [784, 447] width 1568 height 710
click at [662, 128] on link "Bills and Payments" at bounding box center [649, 129] width 102 height 25
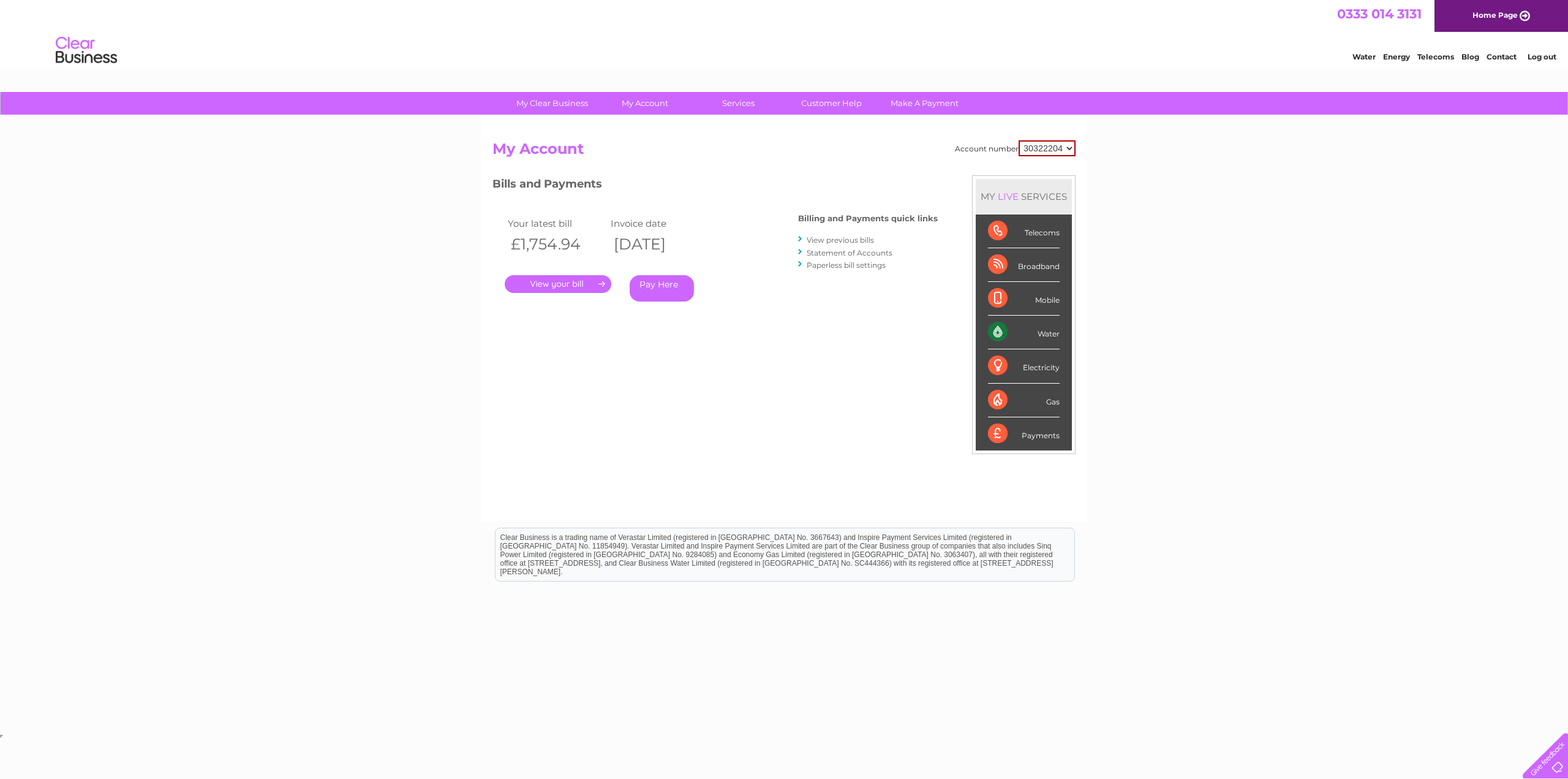
click at [831, 241] on link "View previous bills" at bounding box center [840, 240] width 68 height 10
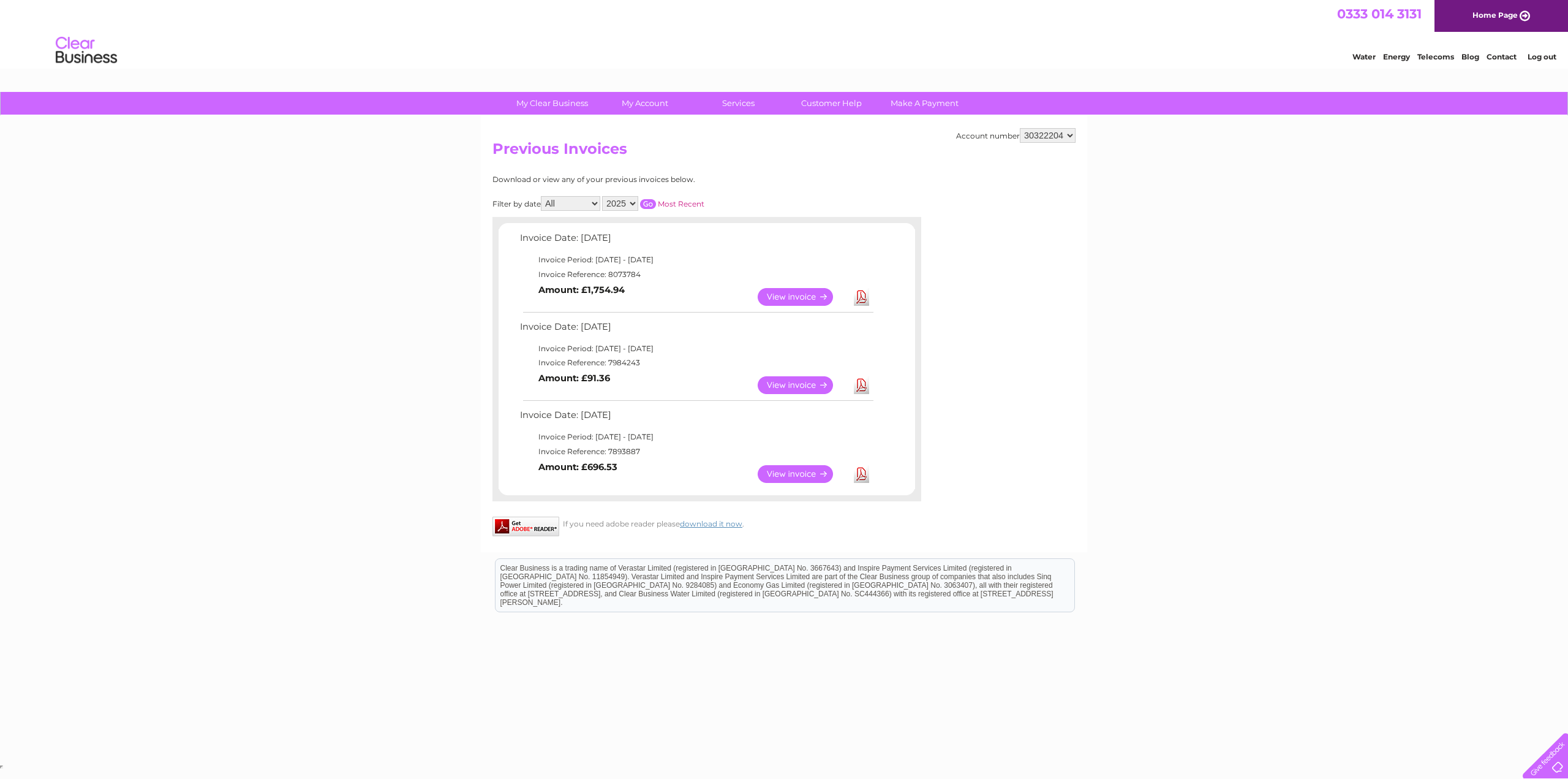
drag, startPoint x: 661, startPoint y: 467, endPoint x: 525, endPoint y: 420, distance: 143.9
click at [525, 420] on tbody "Invoice Date: [DATE] Invoice Period: [DATE] - [DATE] Invoice Reference: 7893887…" at bounding box center [696, 447] width 358 height 81
click at [721, 456] on td "Invoice Reference: 7893887" at bounding box center [696, 451] width 358 height 14
drag, startPoint x: 632, startPoint y: 462, endPoint x: 523, endPoint y: 410, distance: 120.8
click at [523, 410] on tbody "Invoice Date: [DATE] Invoice Period: [DATE] - [DATE] Invoice Reference: 7893887…" at bounding box center [696, 447] width 358 height 81
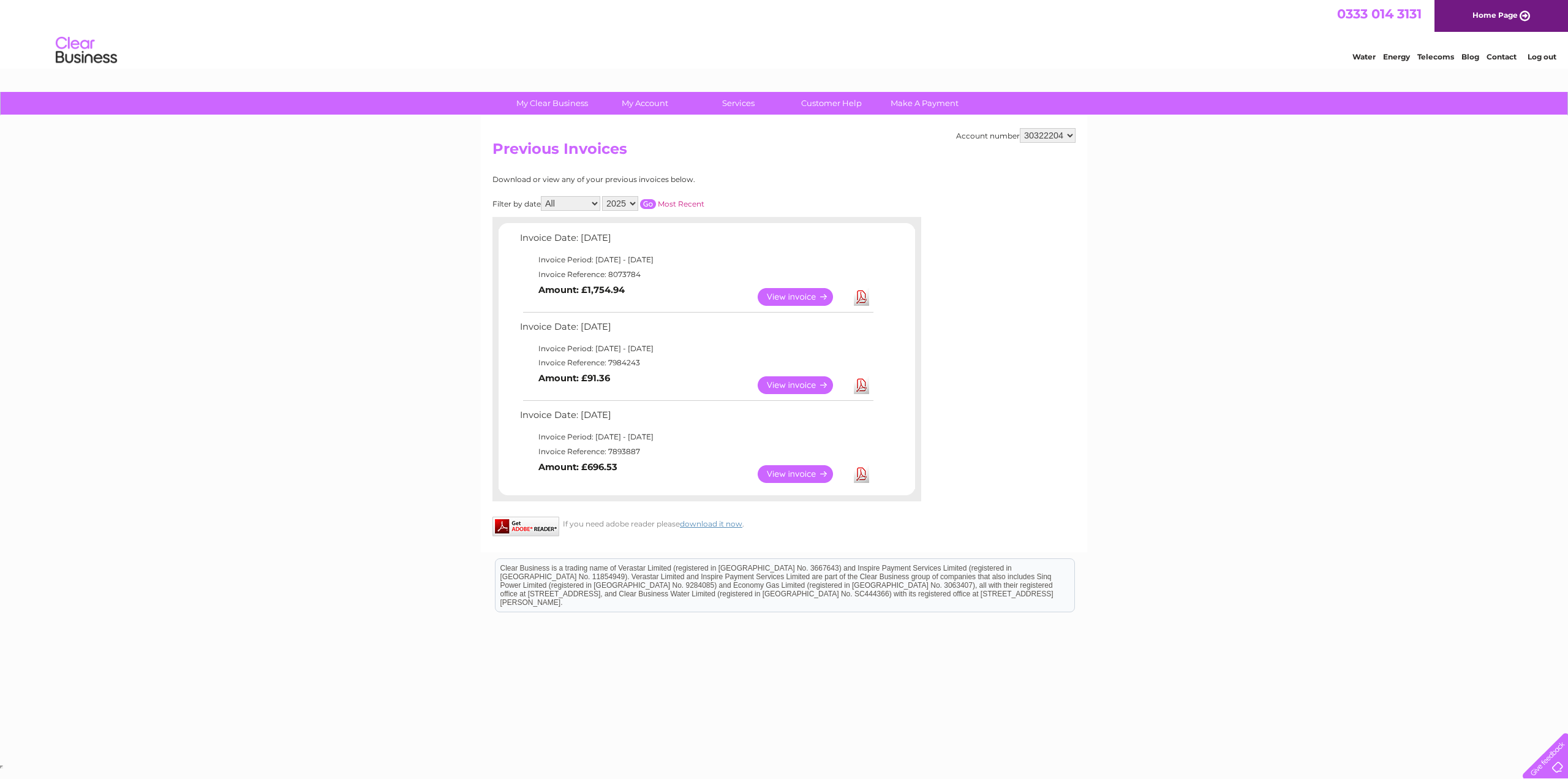
click at [652, 426] on td "Invoice Date: [DATE]" at bounding box center [696, 419] width 358 height 23
drag, startPoint x: 667, startPoint y: 438, endPoint x: 510, endPoint y: 256, distance: 240.4
click at [495, 234] on div "Invoice Date: 02 September 2025 Invoice Period: 1 September 2025 - 30 September…" at bounding box center [707, 359] width 429 height 259
click at [572, 304] on td "View Download Amount: £1,754.94" at bounding box center [696, 297] width 358 height 30
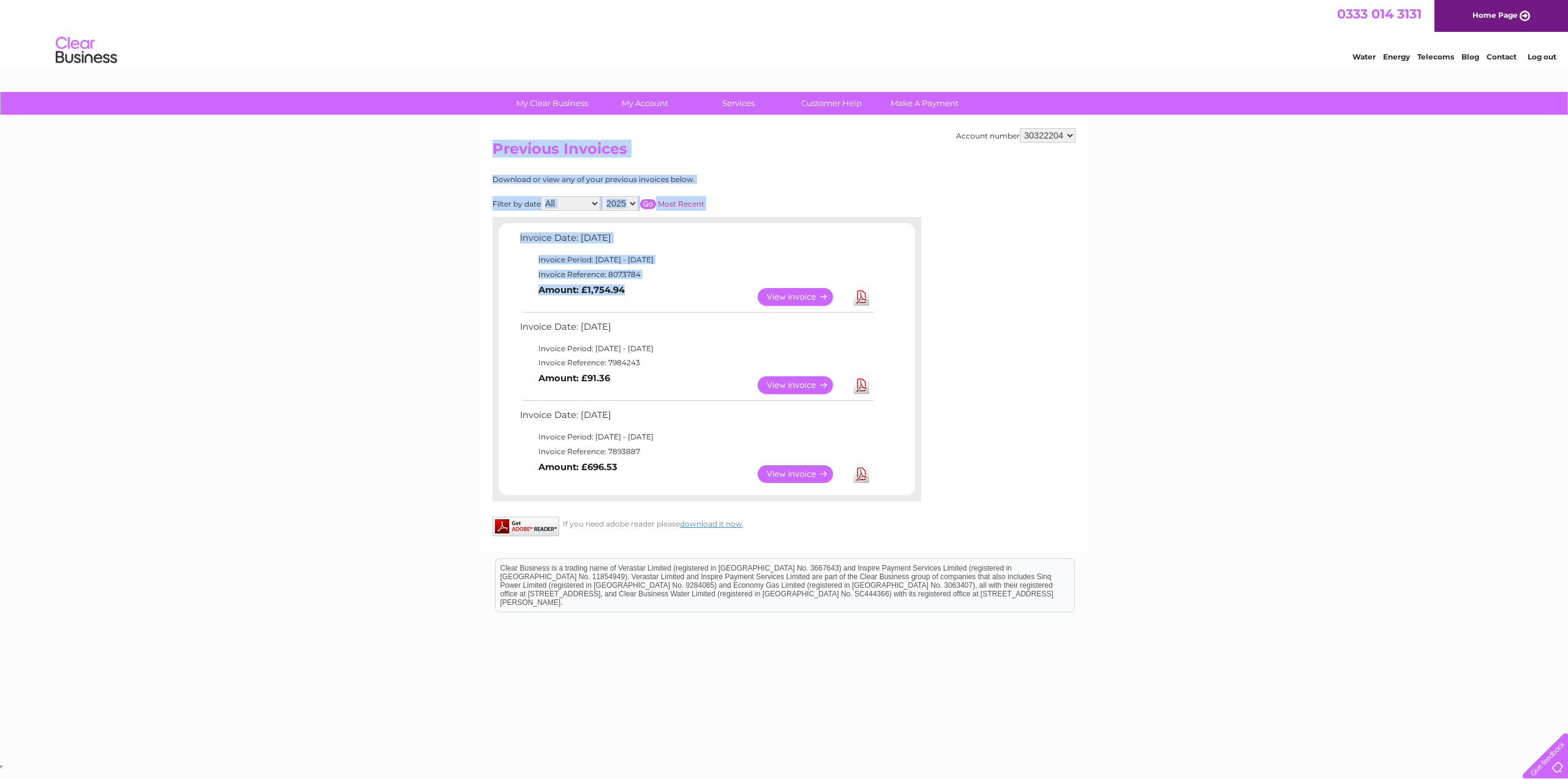
drag, startPoint x: 641, startPoint y: 296, endPoint x: 485, endPoint y: 295, distance: 156.0
click at [485, 295] on div "Account number 30322204 Previous Invoices Download or view any of your previous…" at bounding box center [784, 334] width 606 height 437
drag, startPoint x: 697, startPoint y: 300, endPoint x: 593, endPoint y: 311, distance: 104.6
click at [593, 312] on div at bounding box center [699, 312] width 351 height 1
click at [551, 287] on b "Amount: £1,754.94" at bounding box center [581, 290] width 87 height 11
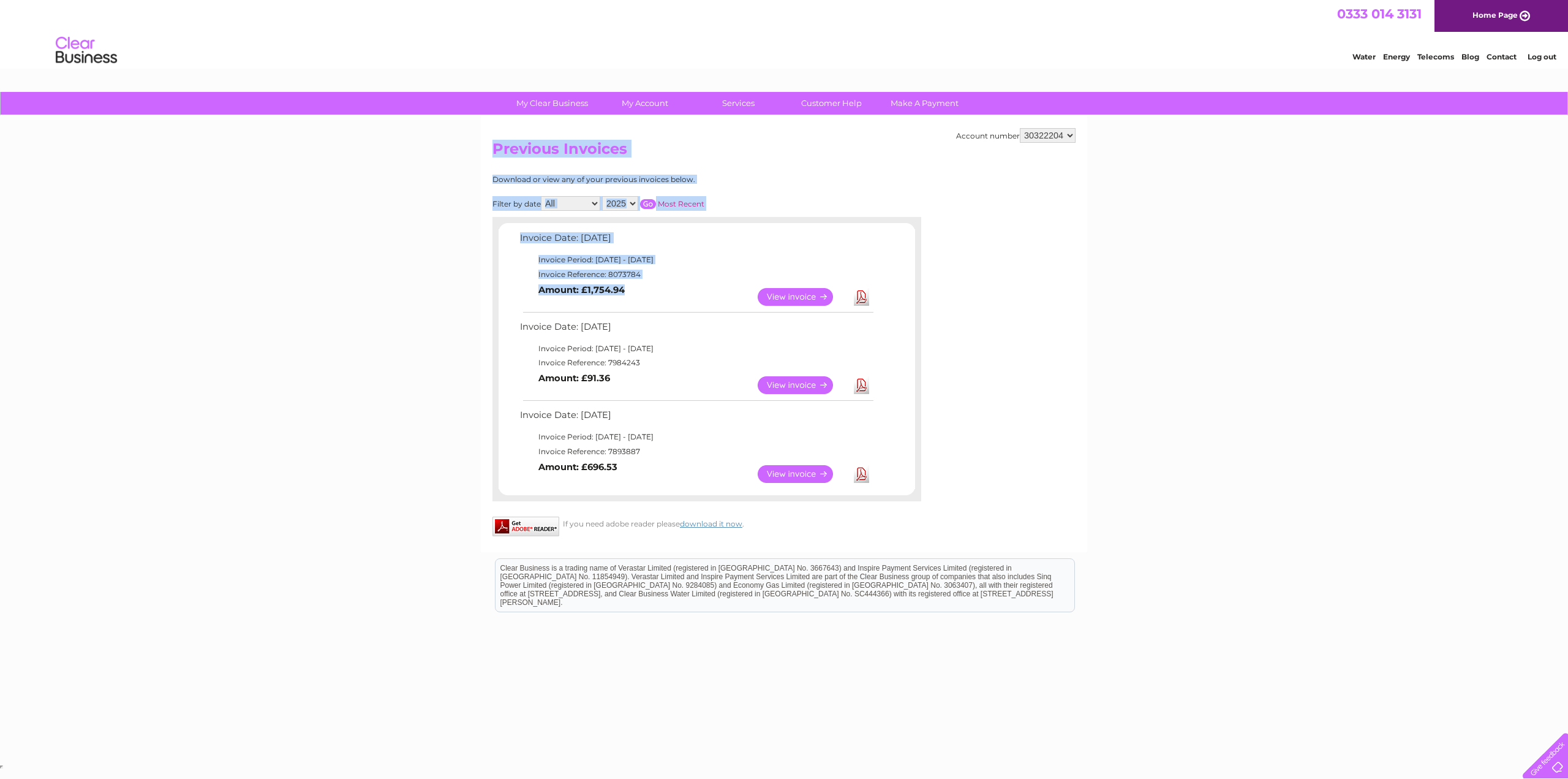
click at [430, 295] on div "My Clear Business Login Details My Details My Preferences Link Account My Accou…" at bounding box center [784, 426] width 1568 height 669
click at [898, 134] on div "Account number 30322204 Previous Invoices Download or view any of your previous…" at bounding box center [784, 334] width 606 height 437
click at [863, 303] on link "Download" at bounding box center [862, 297] width 15 height 18
click at [864, 293] on link "Download" at bounding box center [862, 297] width 15 height 18
click at [859, 299] on link "Download" at bounding box center [862, 297] width 15 height 18
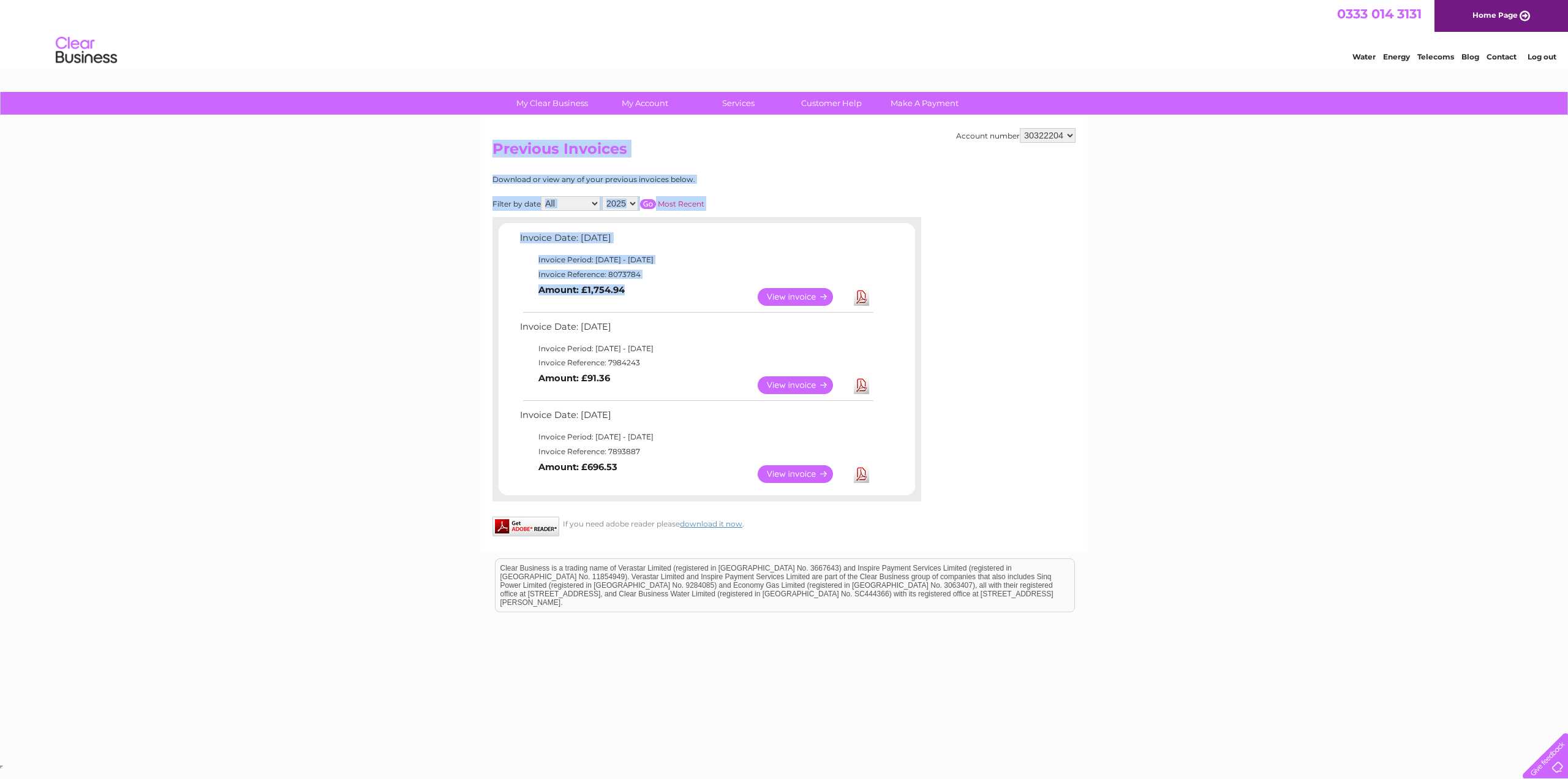
click at [784, 297] on link "View" at bounding box center [803, 297] width 90 height 18
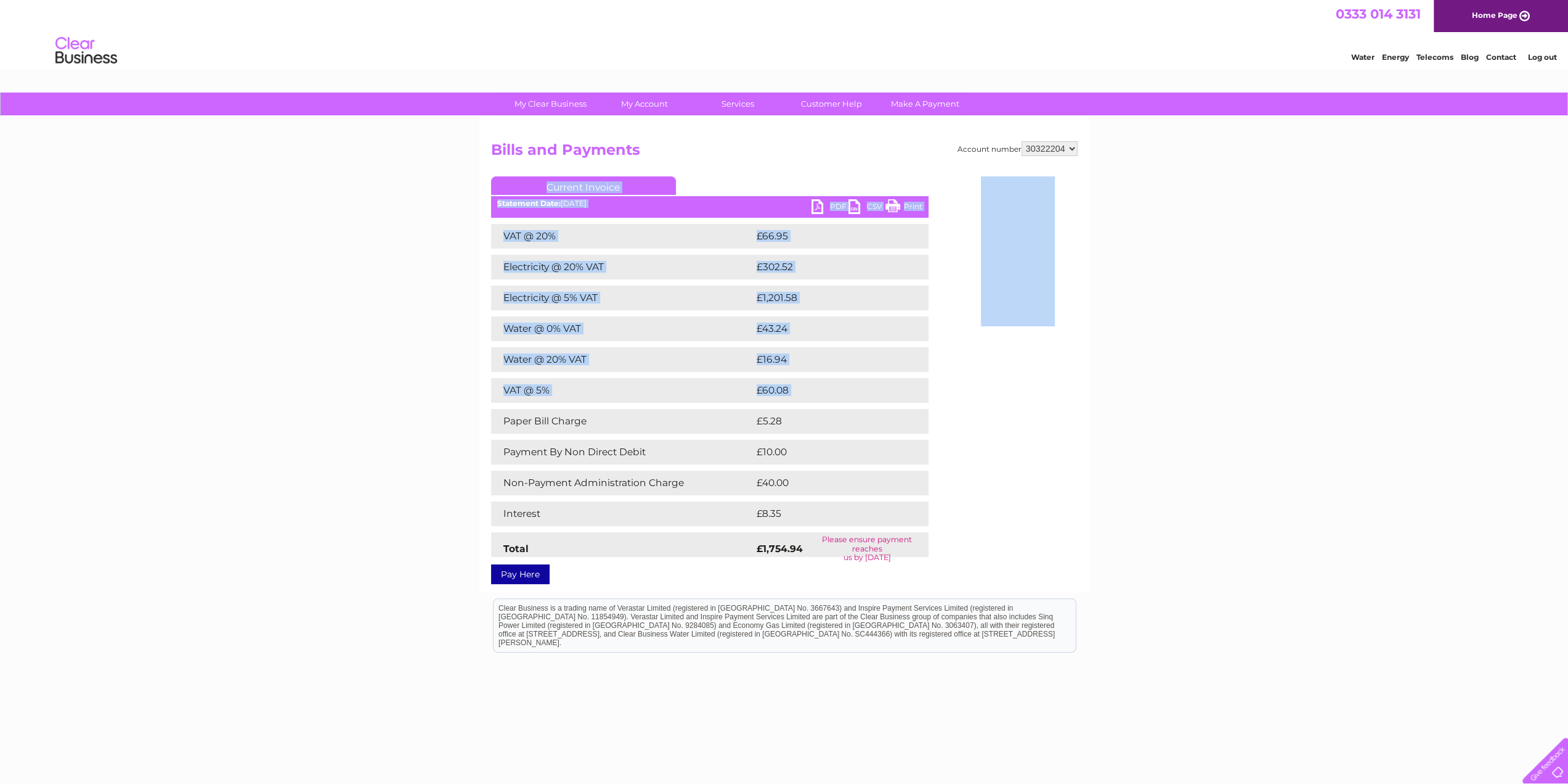
drag, startPoint x: 504, startPoint y: 420, endPoint x: 938, endPoint y: 565, distance: 457.6
click at [938, 565] on div "Account number 30322204 Bills and Payments Current Invoice PDF CSV Print Total" at bounding box center [784, 360] width 587 height 439
drag, startPoint x: 1056, startPoint y: 462, endPoint x: 1011, endPoint y: 463, distance: 45.0
click at [1055, 462] on div "Account number 30322204 Bills and Payments Current Invoice PDF CSV Print Total" at bounding box center [784, 360] width 587 height 439
click at [821, 200] on link "PDF" at bounding box center [830, 208] width 37 height 18
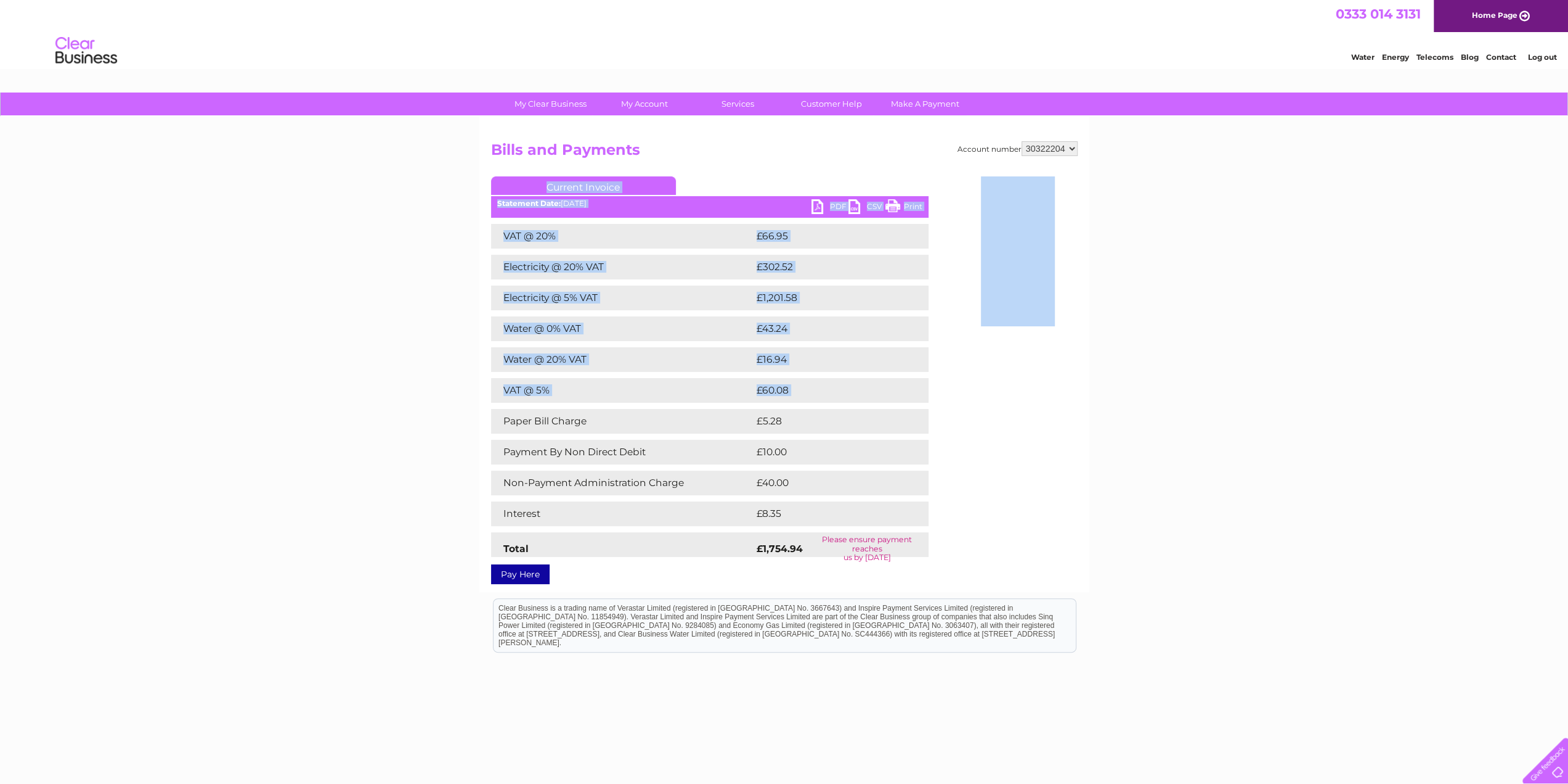
click at [832, 205] on link "PDF" at bounding box center [830, 208] width 37 height 18
